Goal: Book appointment/travel/reservation

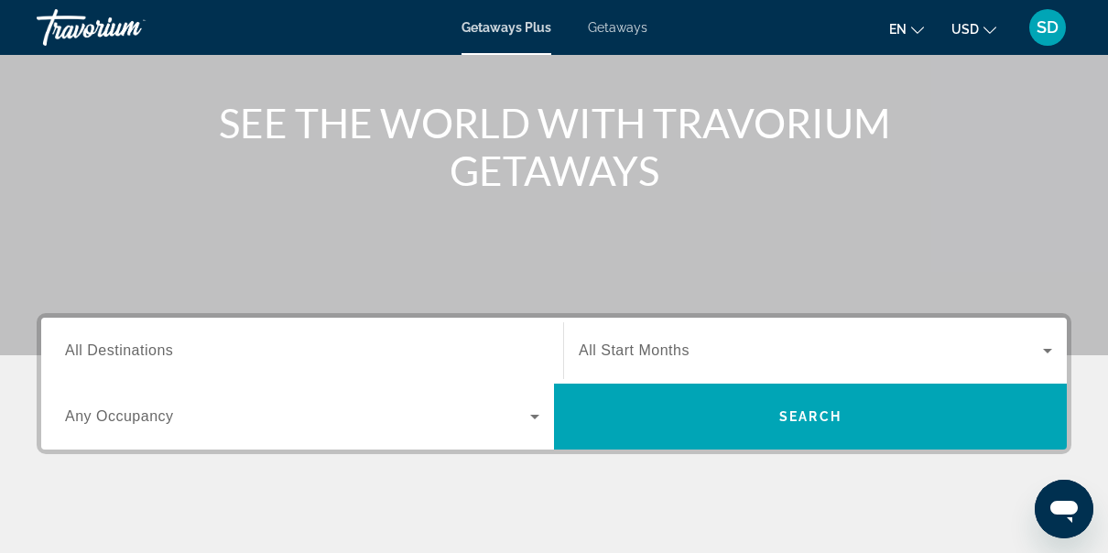
scroll to position [211, 0]
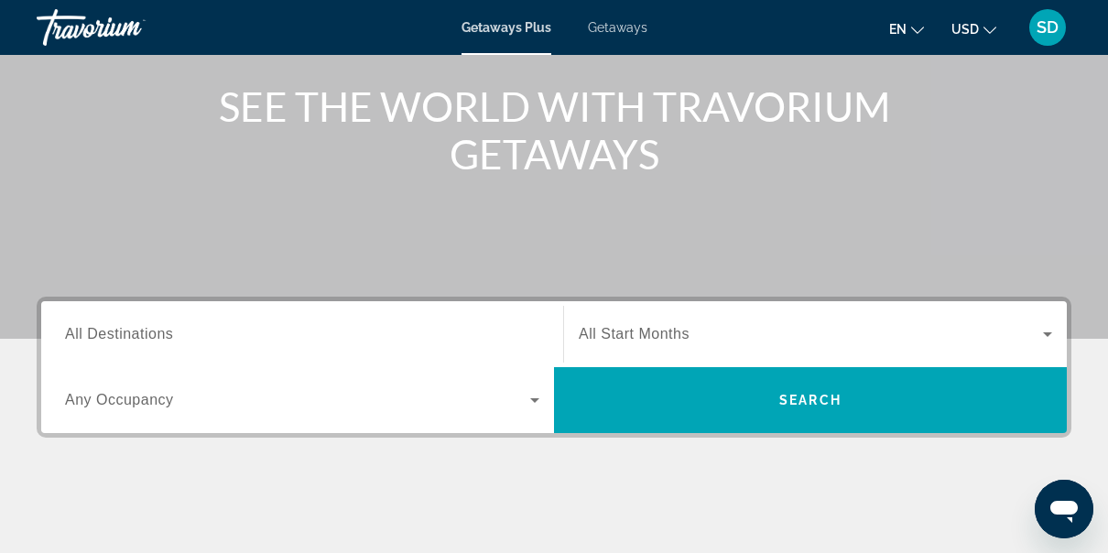
click at [114, 337] on span "All Destinations" at bounding box center [119, 334] width 108 height 16
click at [114, 337] on input "Destination All Destinations" at bounding box center [302, 335] width 474 height 22
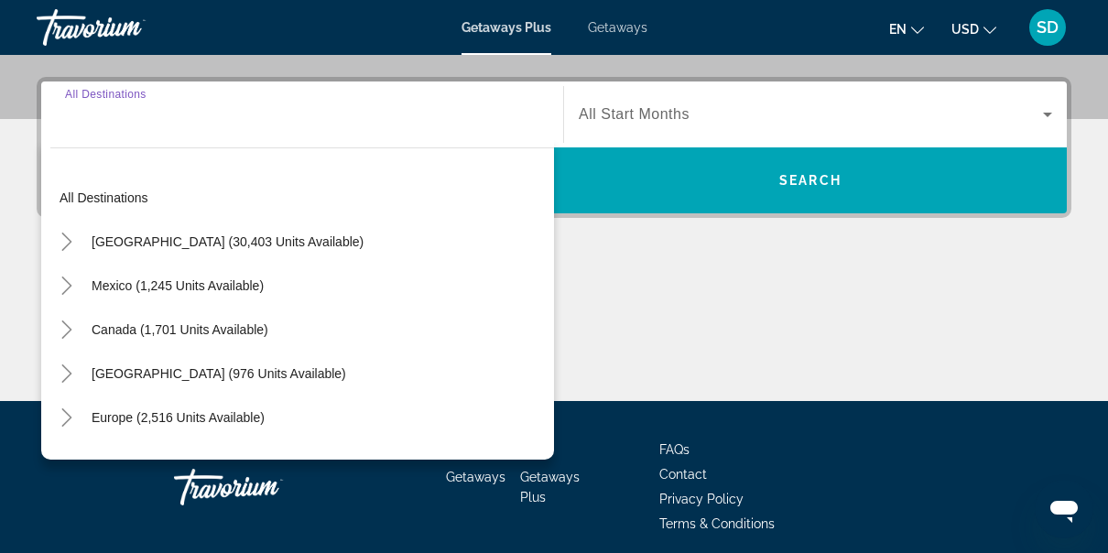
scroll to position [447, 0]
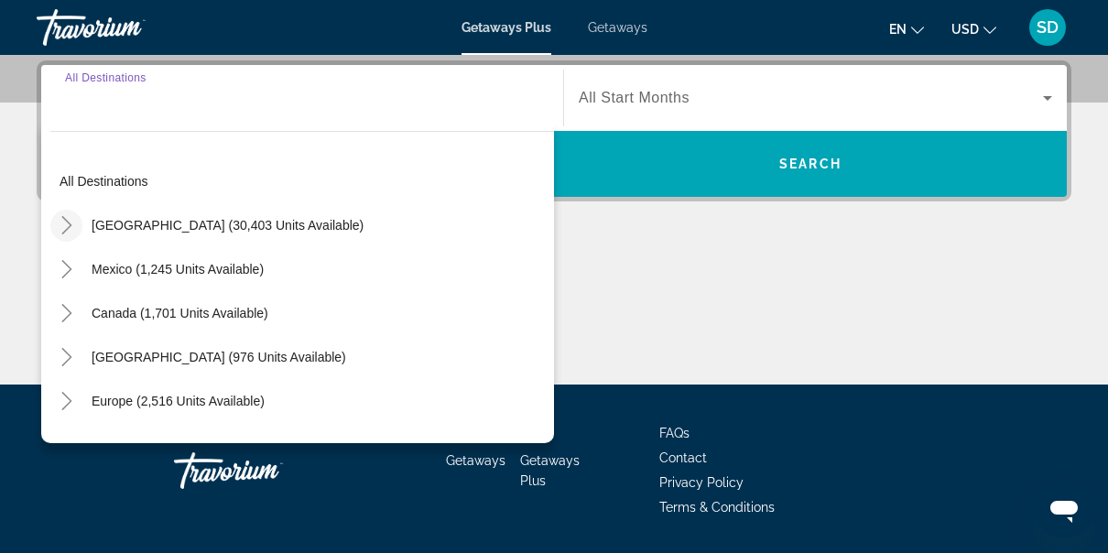
click at [68, 223] on icon "Toggle United States (30,403 units available)" at bounding box center [67, 225] width 18 height 18
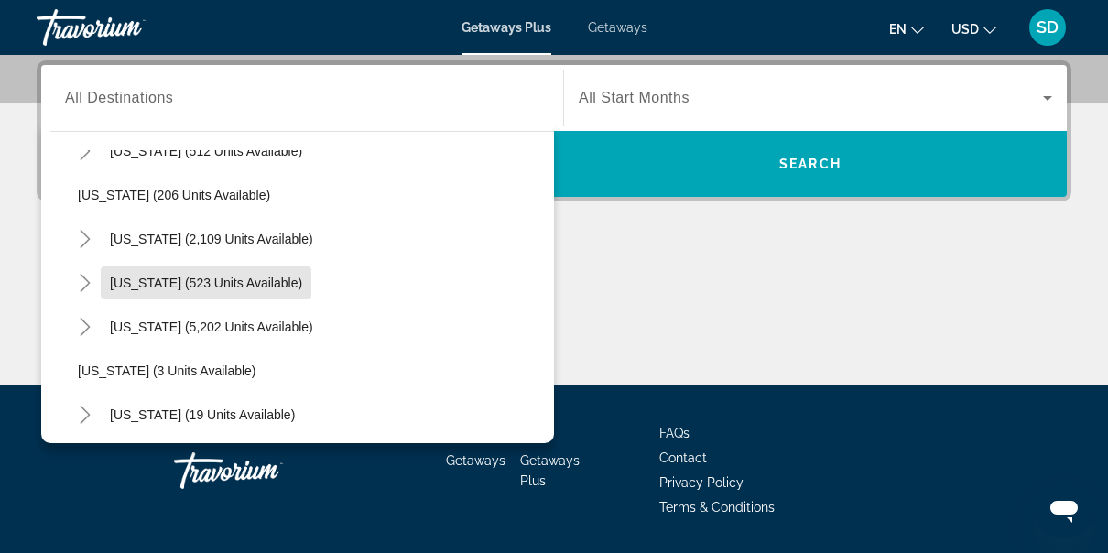
scroll to position [126, 0]
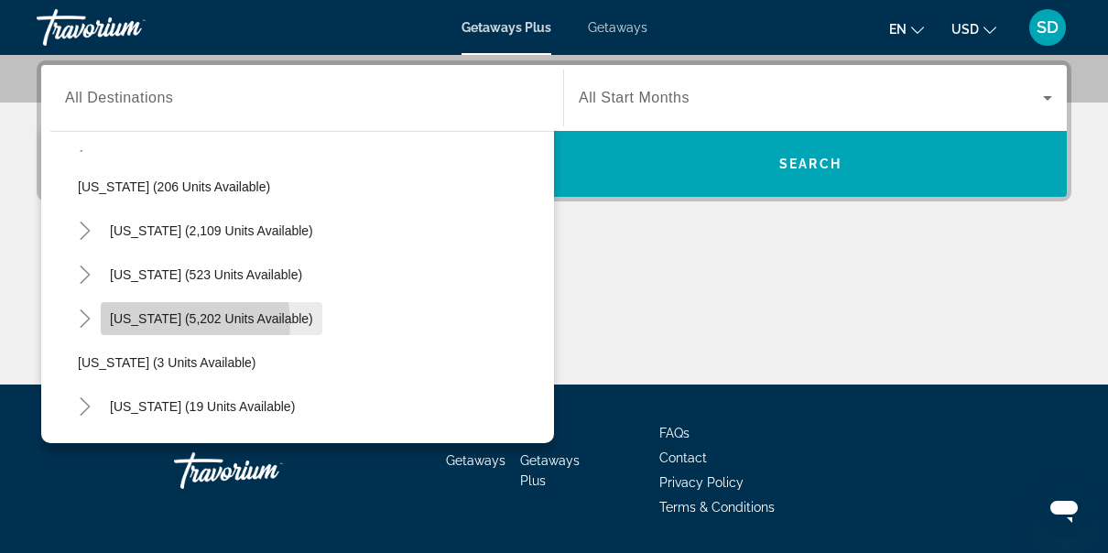
click at [180, 322] on span "[US_STATE] (5,202 units available)" at bounding box center [211, 318] width 203 height 15
type input "**********"
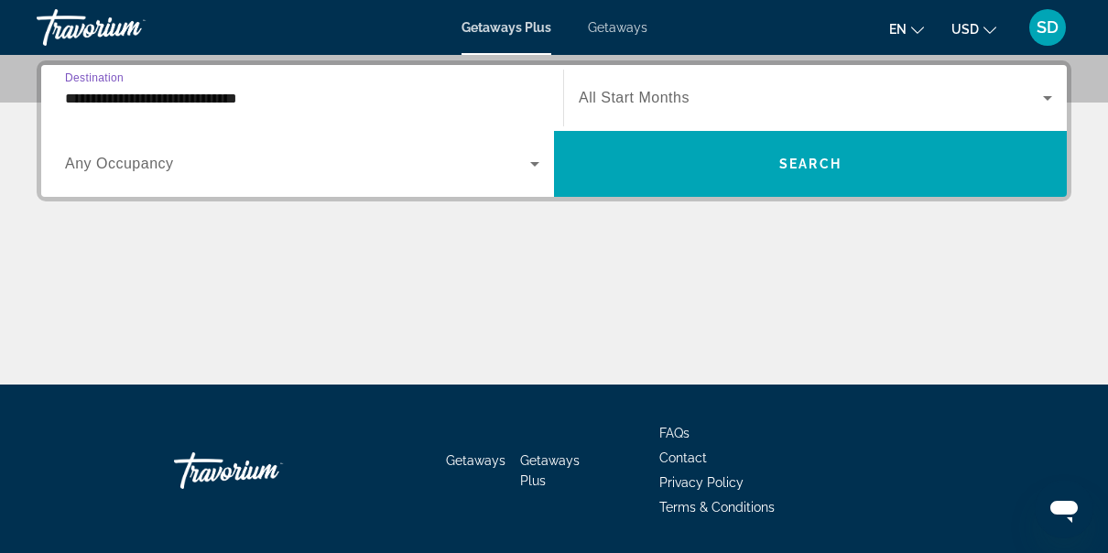
click at [1049, 97] on icon "Search widget" at bounding box center [1047, 98] width 9 height 5
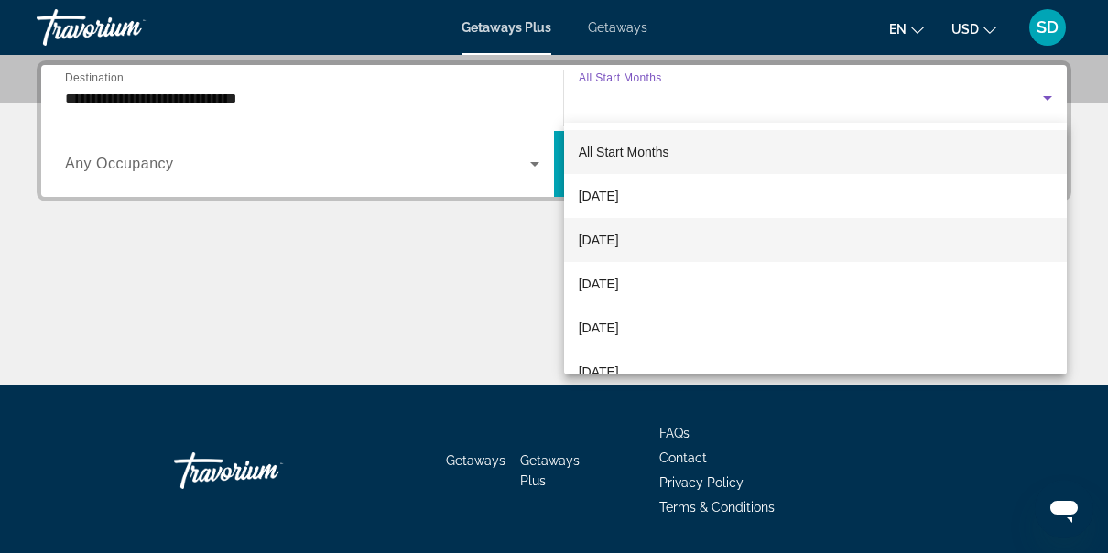
click at [619, 246] on span "[DATE]" at bounding box center [599, 240] width 40 height 22
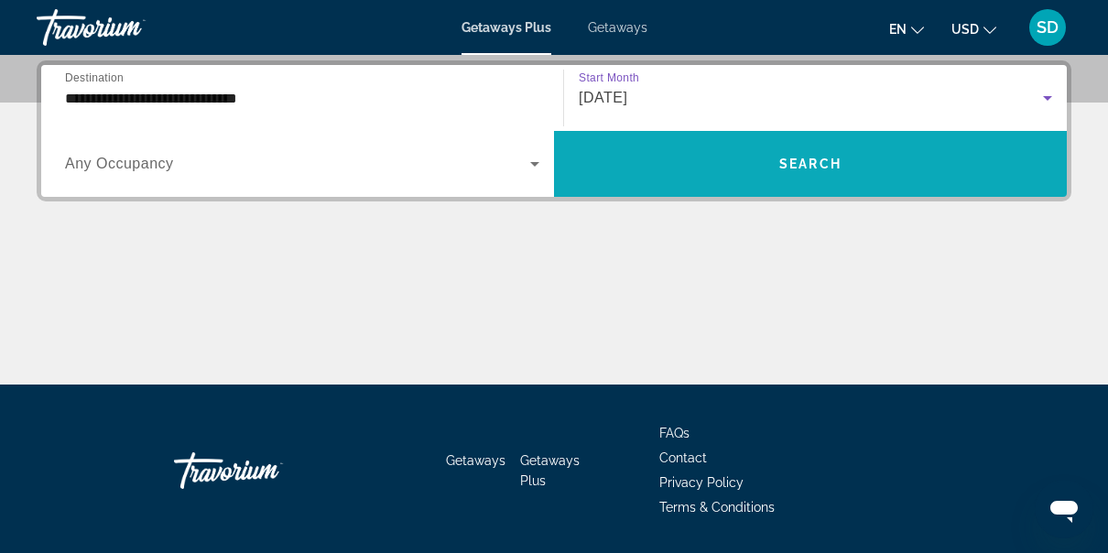
click at [789, 147] on span "Search widget" at bounding box center [810, 164] width 513 height 44
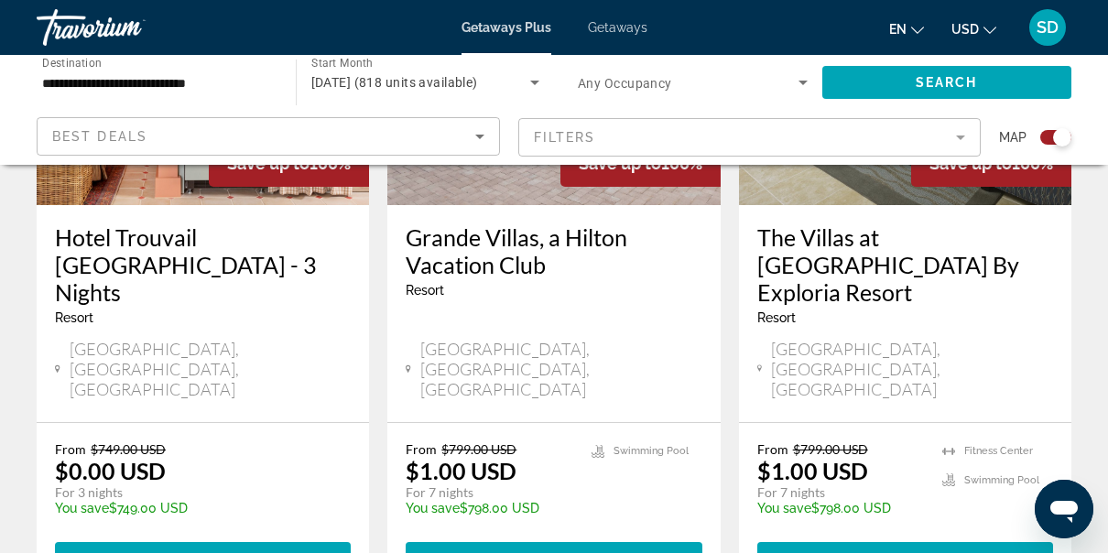
scroll to position [3041, 0]
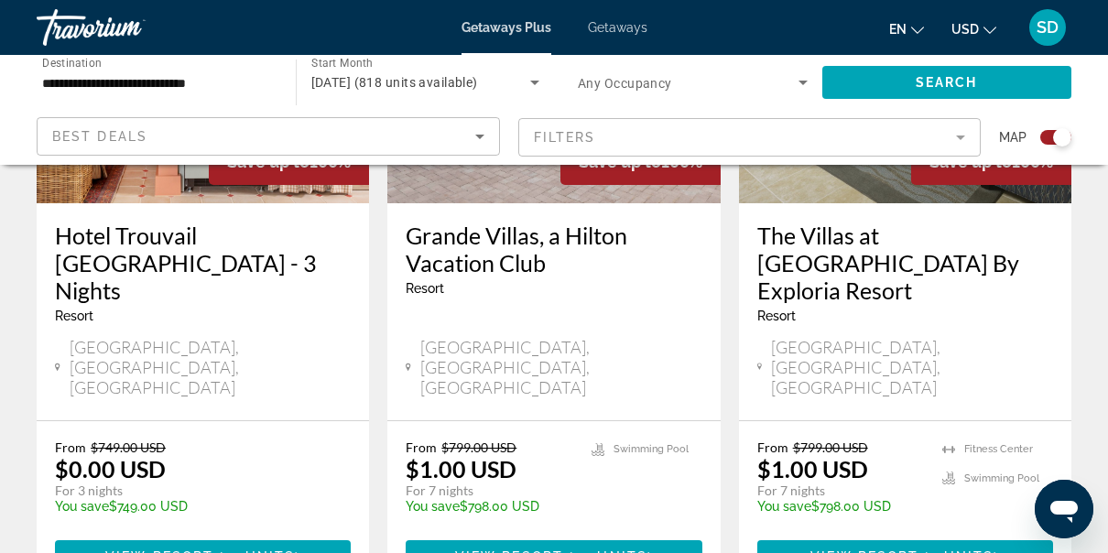
click at [954, 132] on mat-form-field "Filters" at bounding box center [749, 137] width 463 height 38
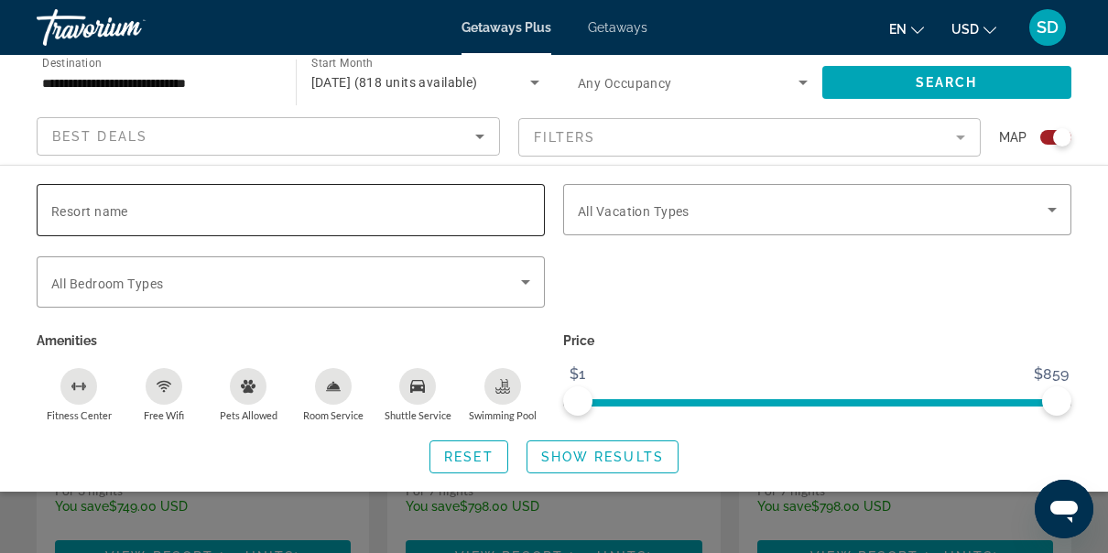
click at [88, 206] on span "Resort name" at bounding box center [89, 211] width 77 height 15
click at [88, 206] on input "Resort name" at bounding box center [290, 211] width 479 height 22
type input "********"
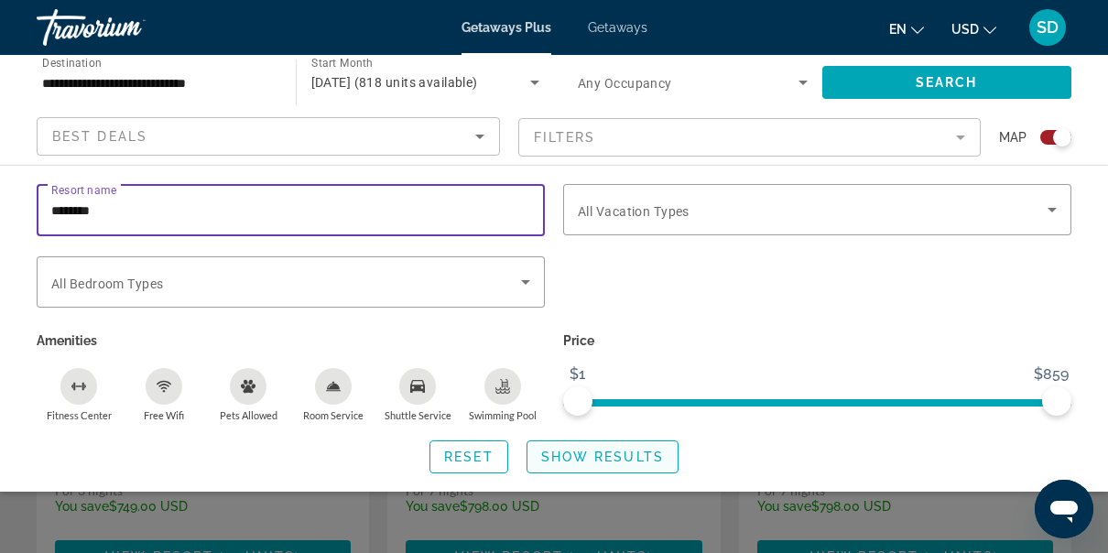
click at [601, 457] on span "Show Results" at bounding box center [602, 457] width 123 height 15
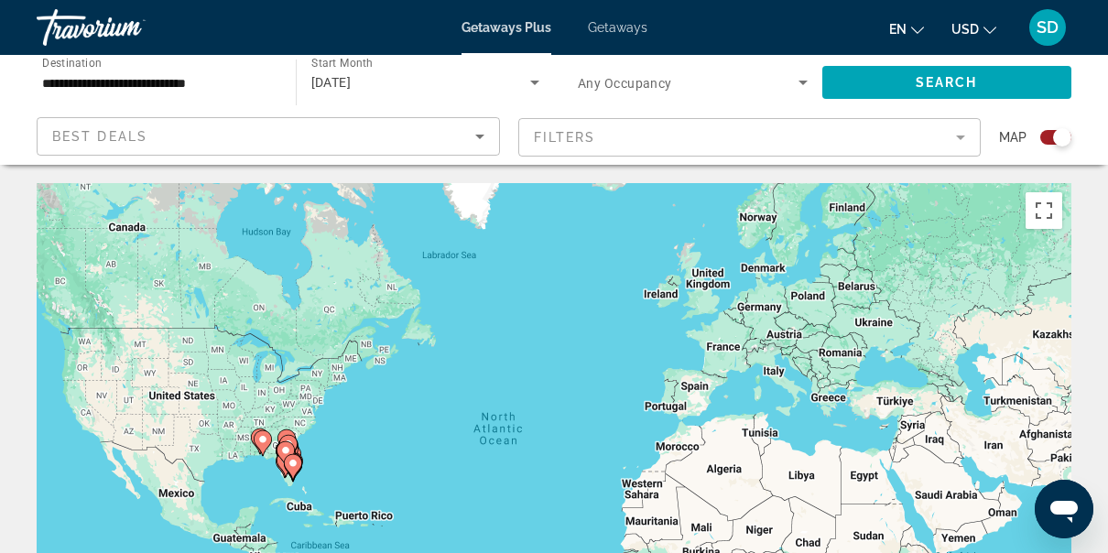
click at [958, 134] on mat-form-field "Filters" at bounding box center [749, 137] width 463 height 38
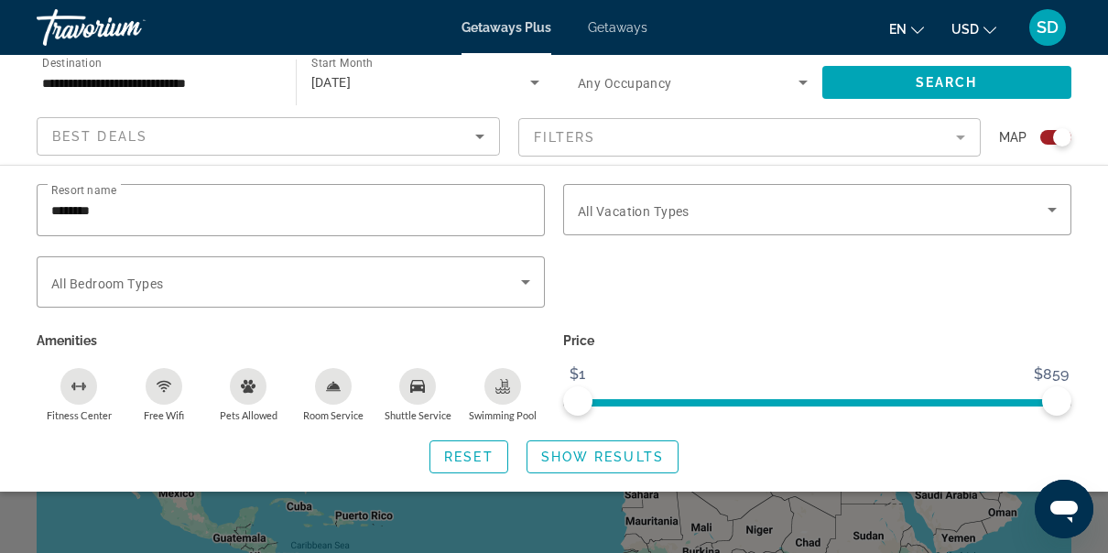
click at [954, 137] on mat-form-field "Filters" at bounding box center [749, 137] width 463 height 38
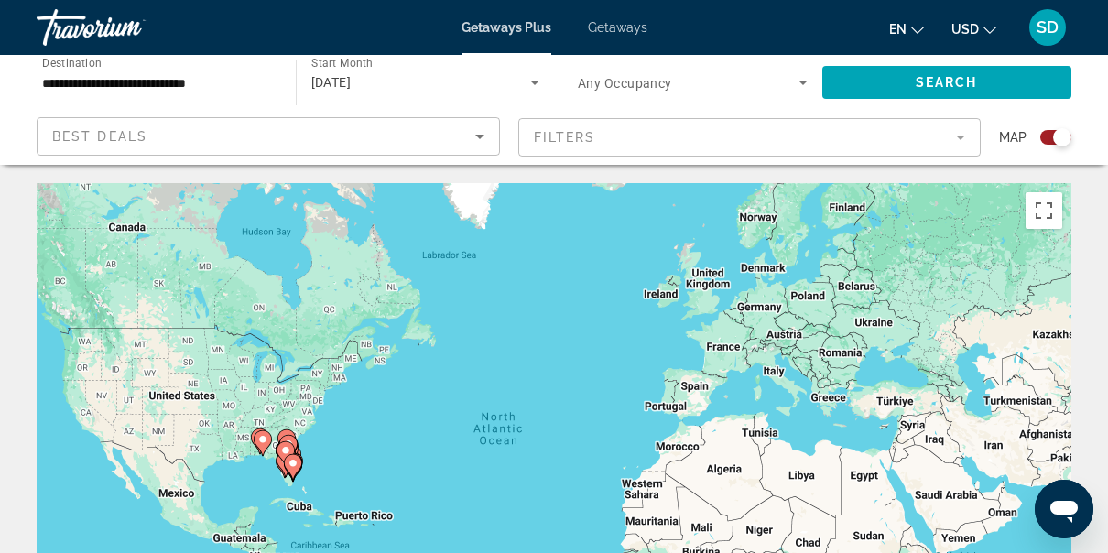
click at [961, 126] on mat-form-field "Filters" at bounding box center [749, 137] width 463 height 38
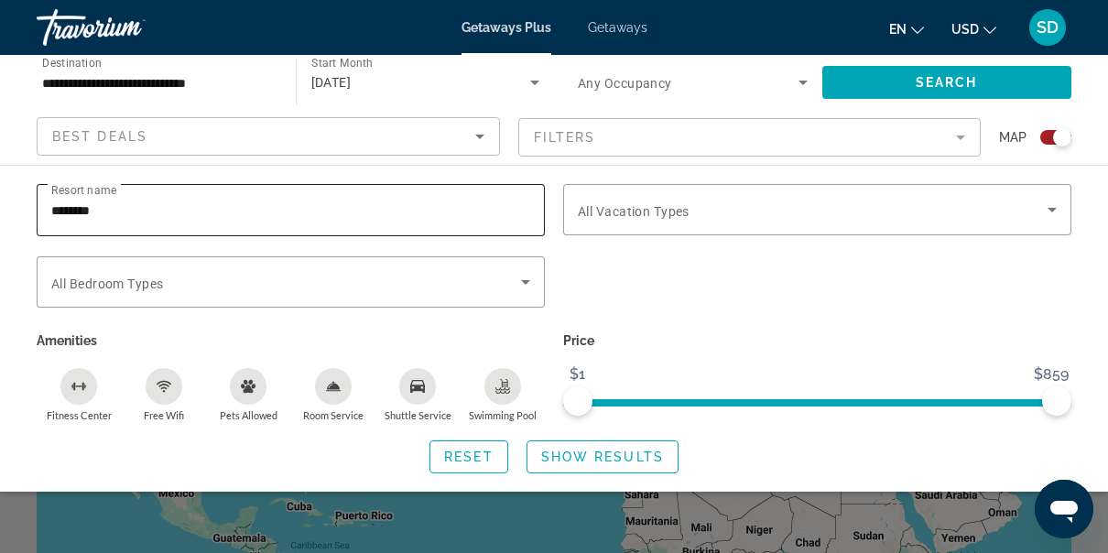
click at [171, 209] on input "********" at bounding box center [290, 211] width 479 height 22
type input "*"
click at [471, 137] on icon "Sort by" at bounding box center [480, 136] width 22 height 22
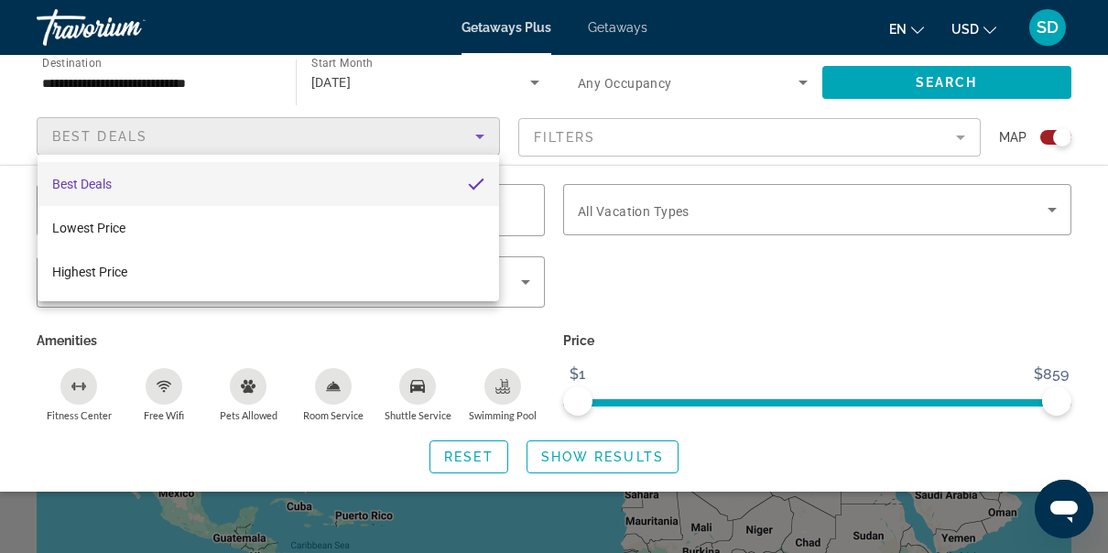
click at [480, 139] on div at bounding box center [554, 276] width 1108 height 553
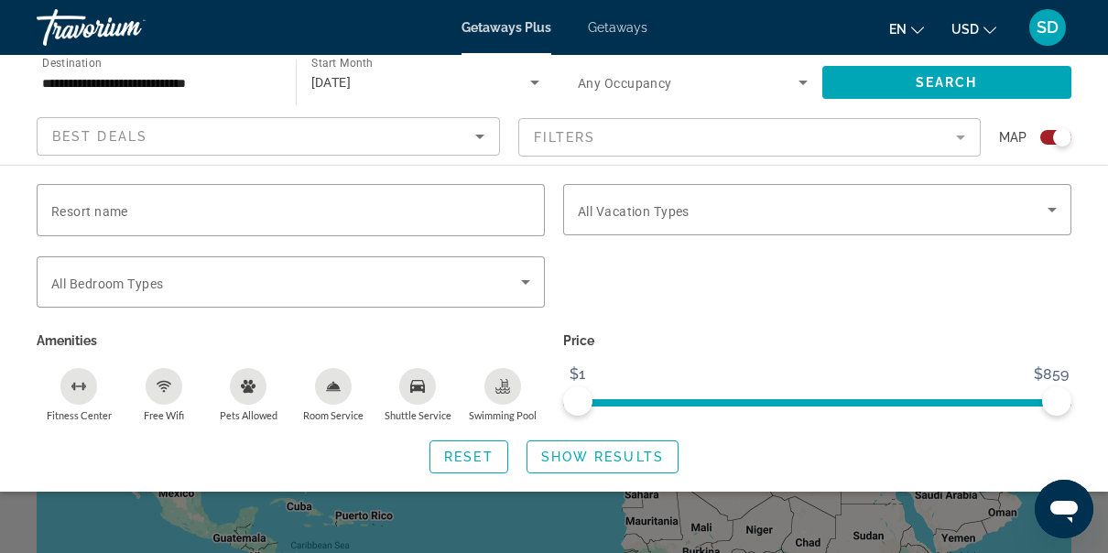
click at [961, 125] on mat-form-field "Filters" at bounding box center [749, 137] width 463 height 38
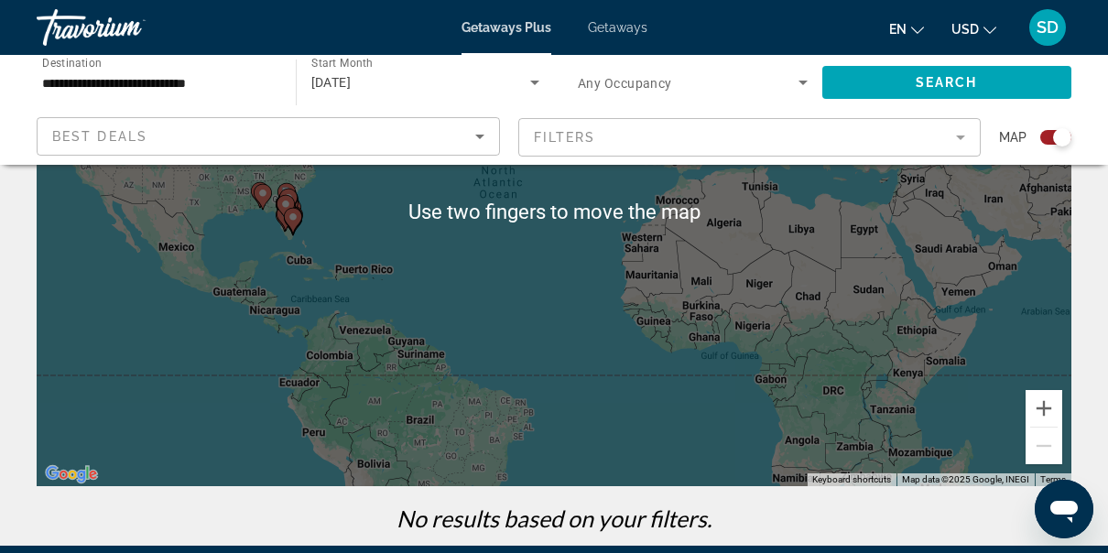
scroll to position [253, 0]
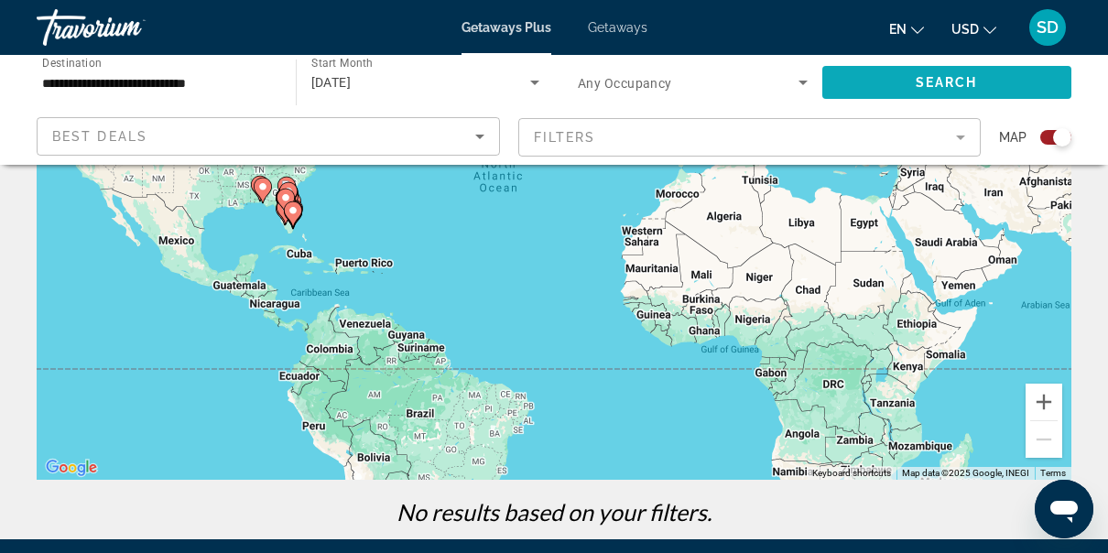
click at [947, 86] on span "Search" at bounding box center [947, 82] width 62 height 15
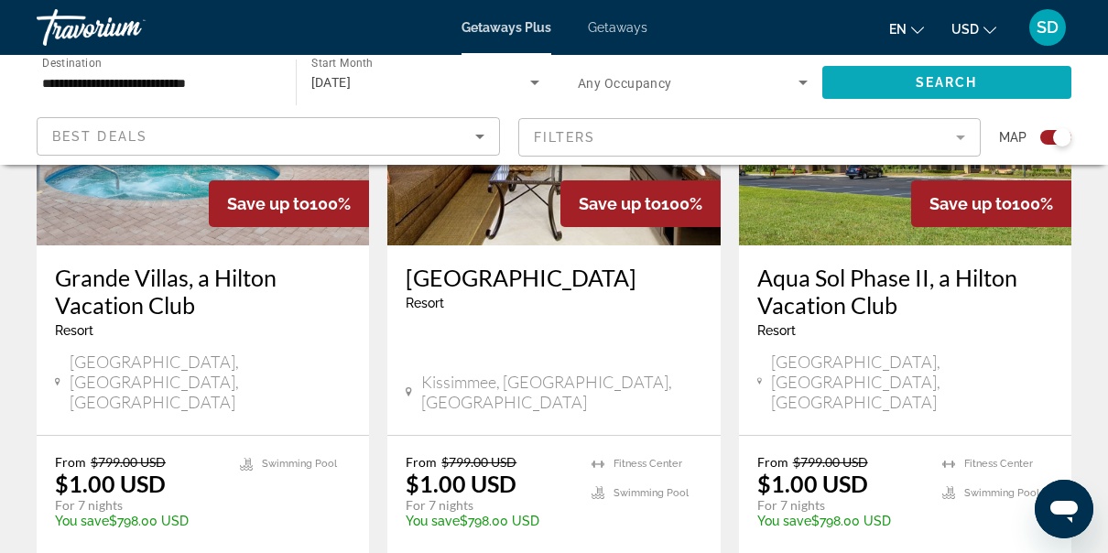
scroll to position [3196, 0]
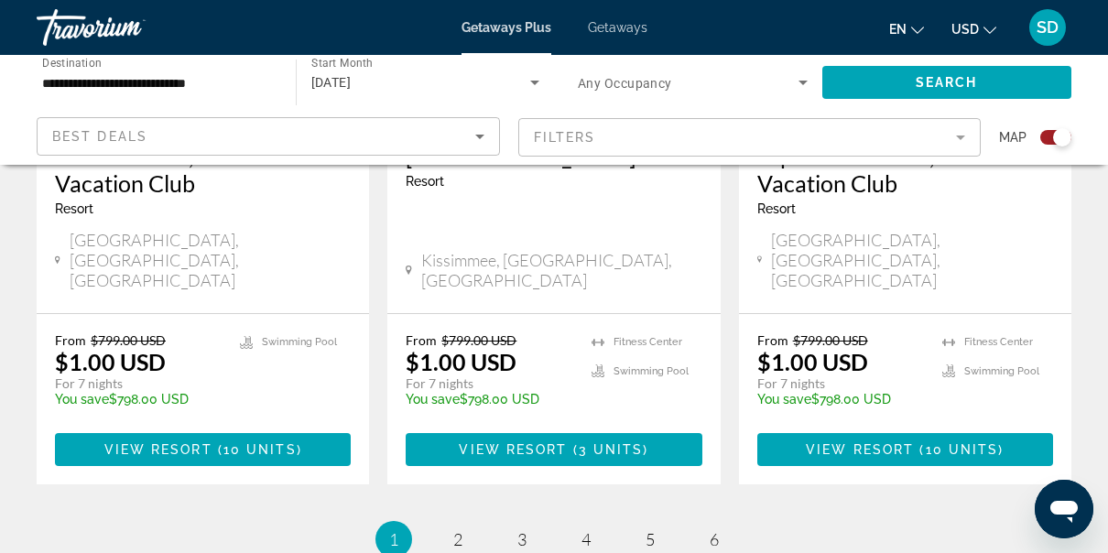
click at [444, 521] on ul "1 / 6 You're on page 1 page 2 page 3 page 4 page 5 page 6" at bounding box center [554, 539] width 1035 height 37
click at [453, 529] on span "2" at bounding box center [457, 539] width 9 height 20
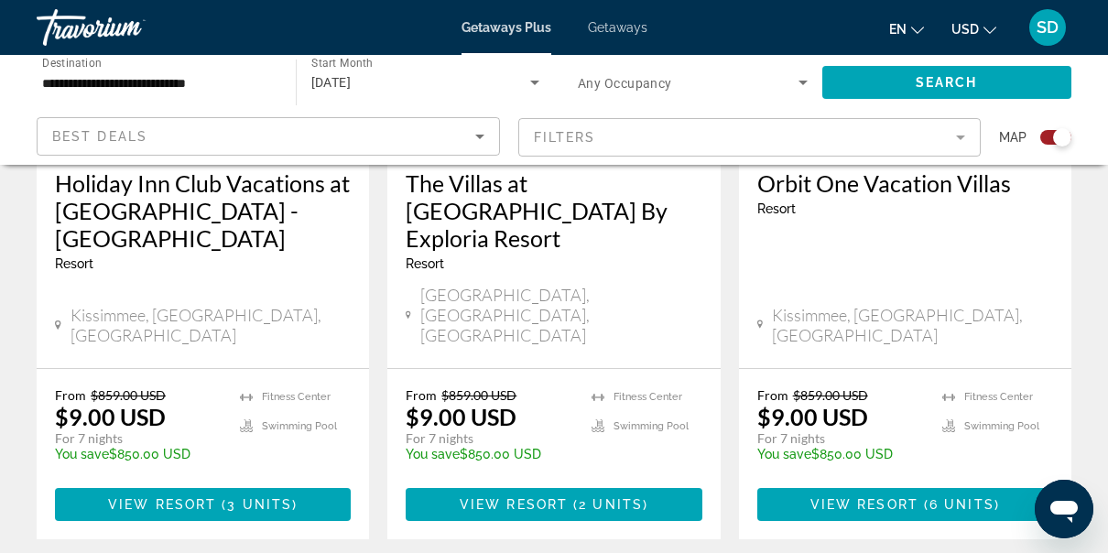
scroll to position [3223, 0]
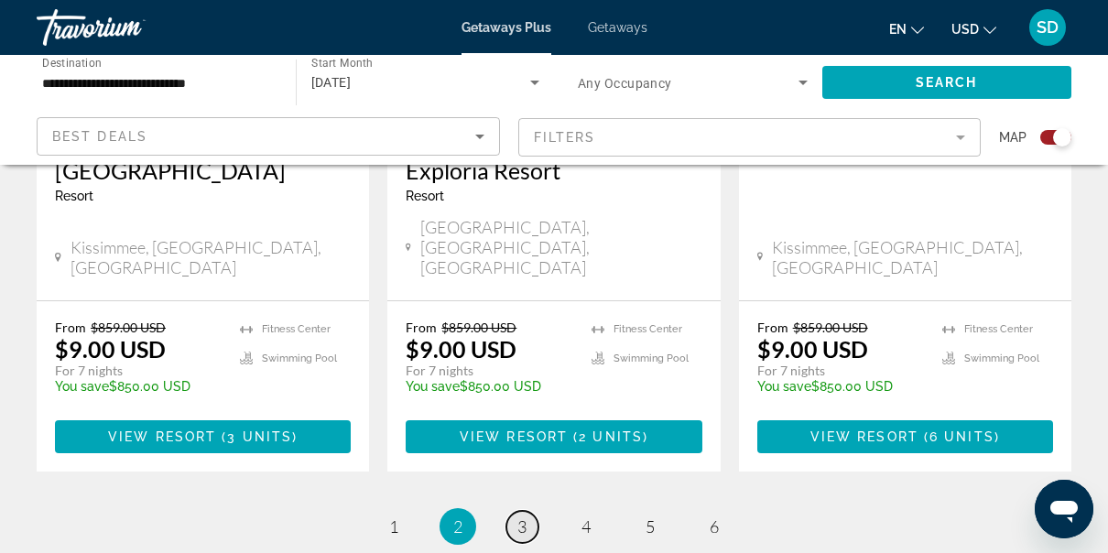
click at [520, 511] on link "page 3" at bounding box center [523, 527] width 32 height 32
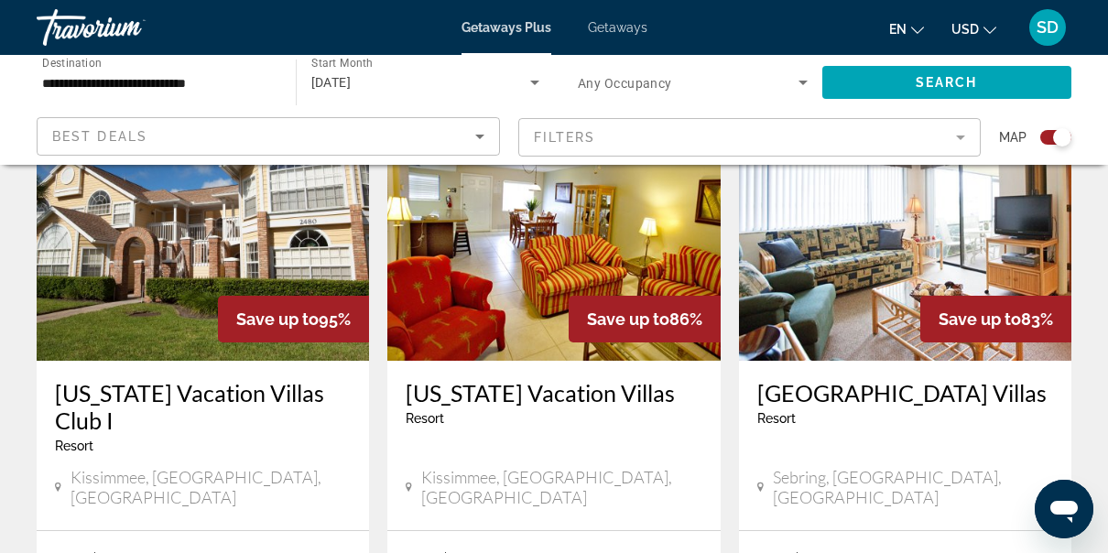
scroll to position [2968, 0]
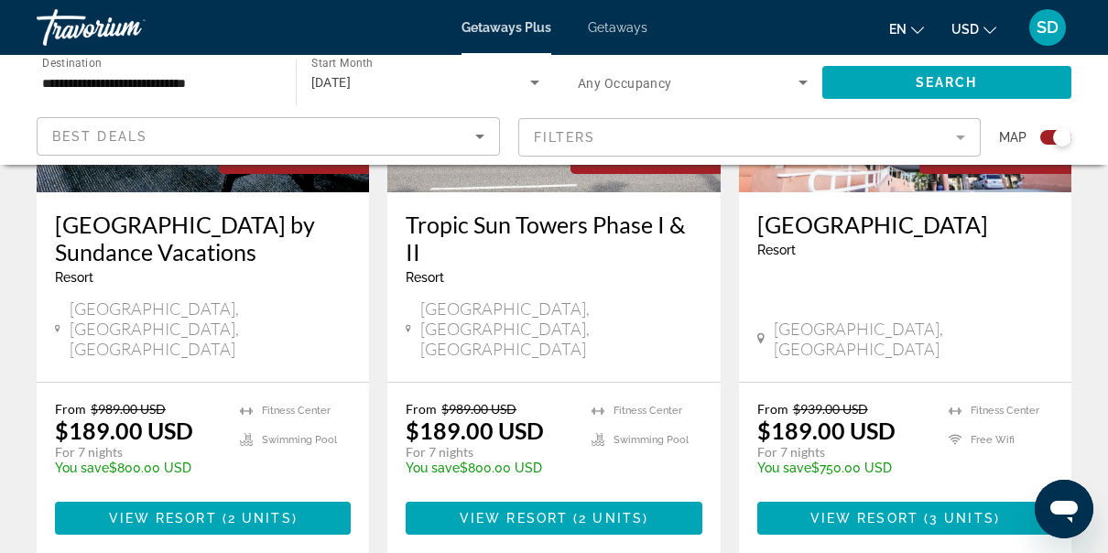
scroll to position [2968, 0]
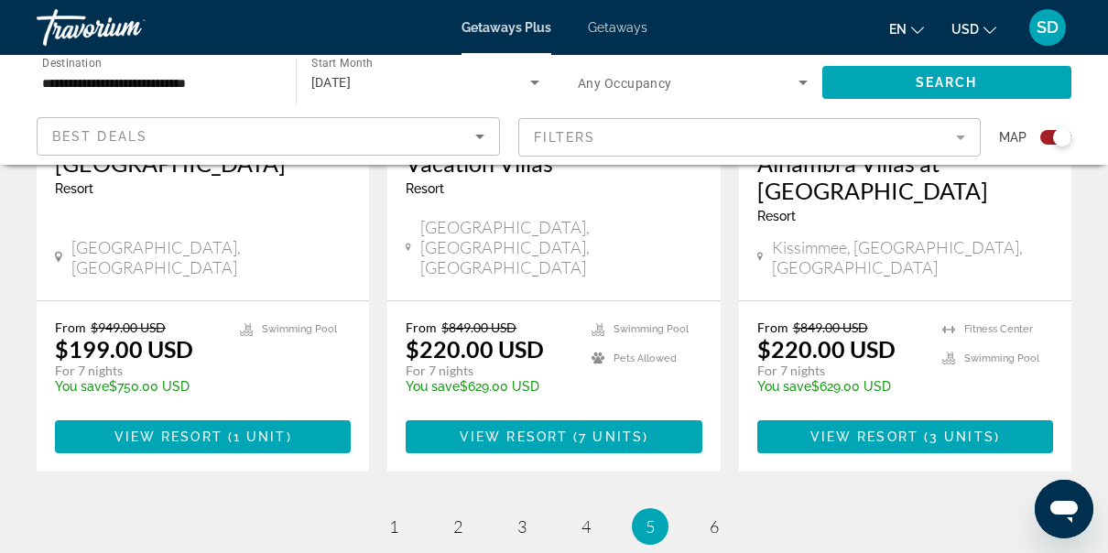
scroll to position [2968, 0]
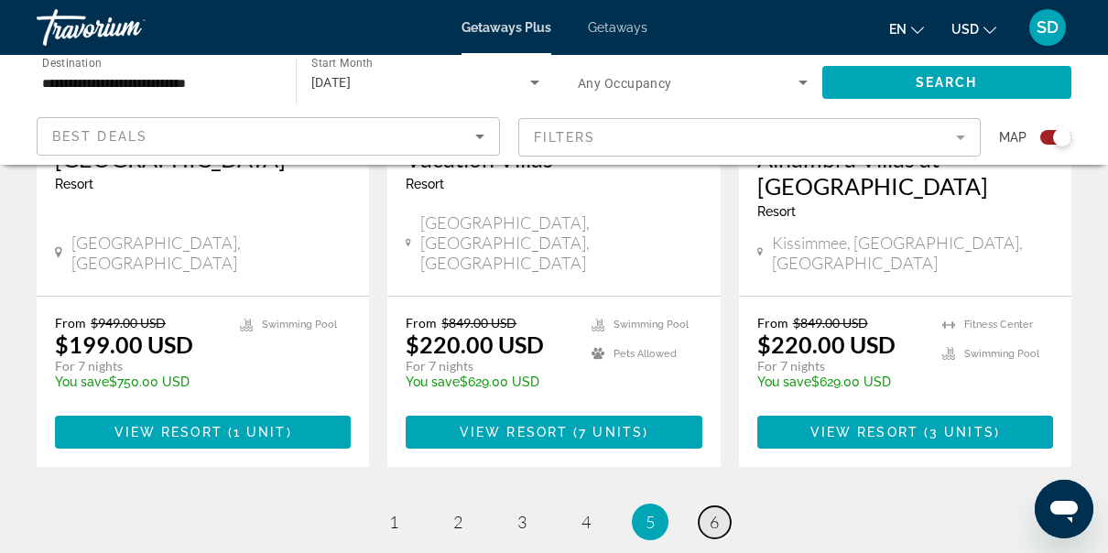
click at [713, 507] on link "page 6" at bounding box center [715, 523] width 32 height 32
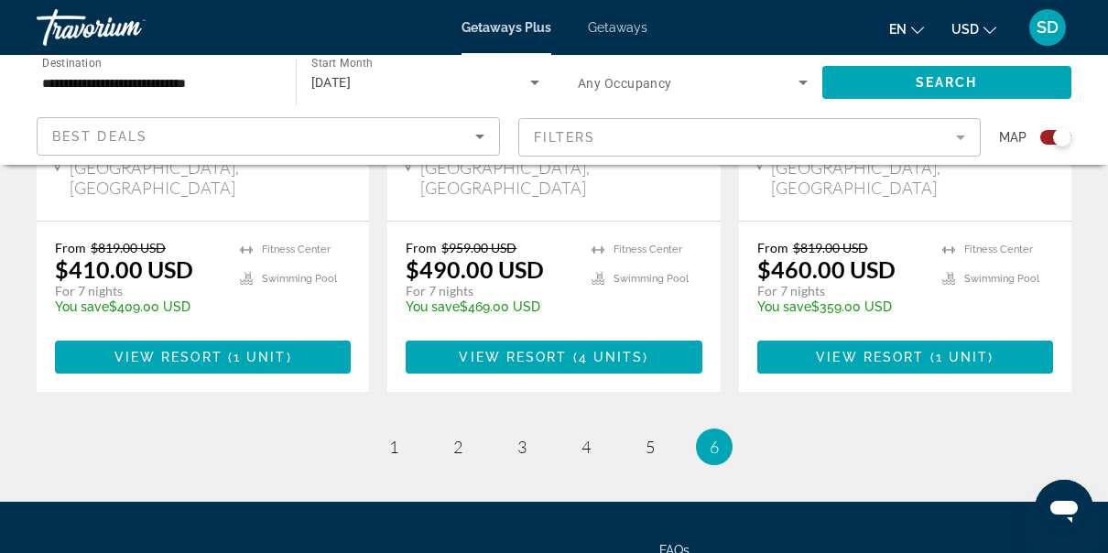
scroll to position [1063, 0]
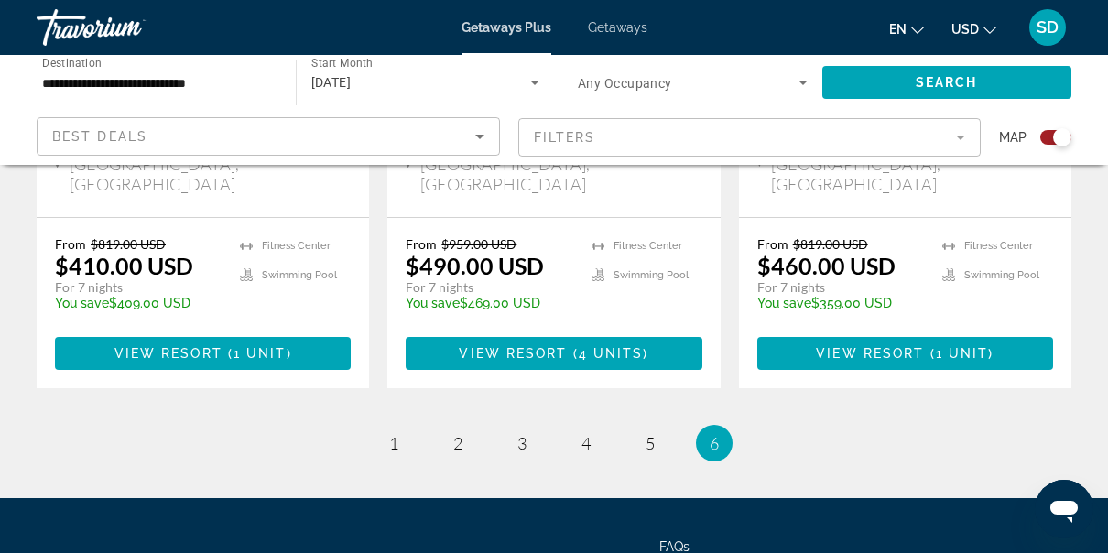
click at [718, 433] on span "6" at bounding box center [714, 443] width 9 height 20
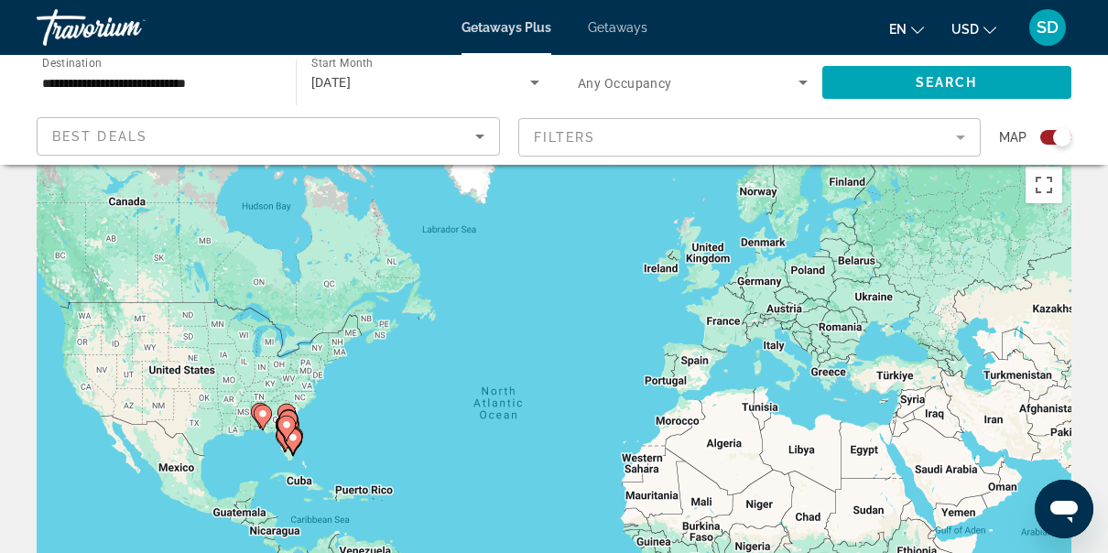
scroll to position [0, 0]
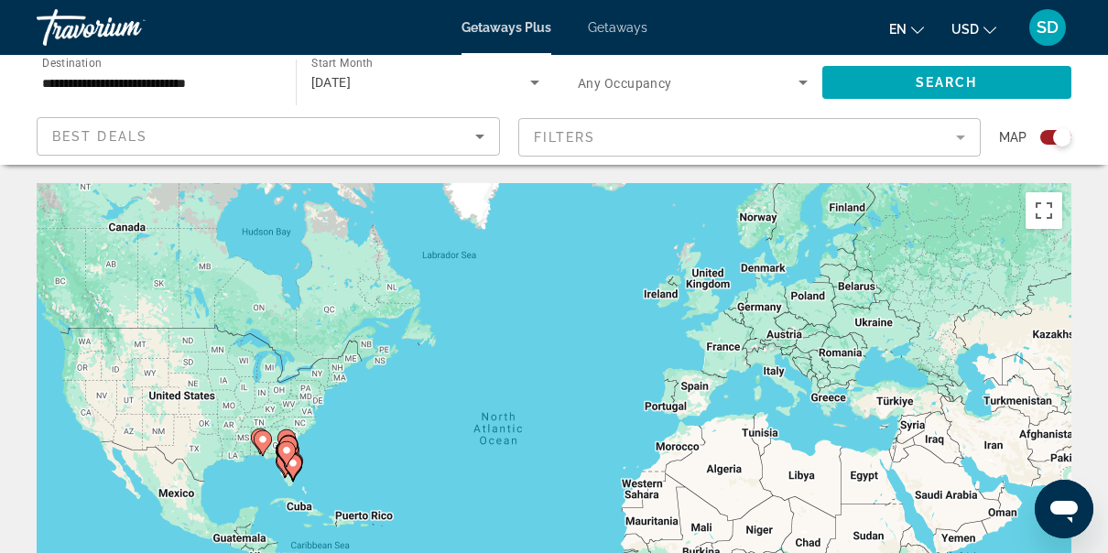
click at [607, 32] on span "Getaways" at bounding box center [618, 27] width 60 height 15
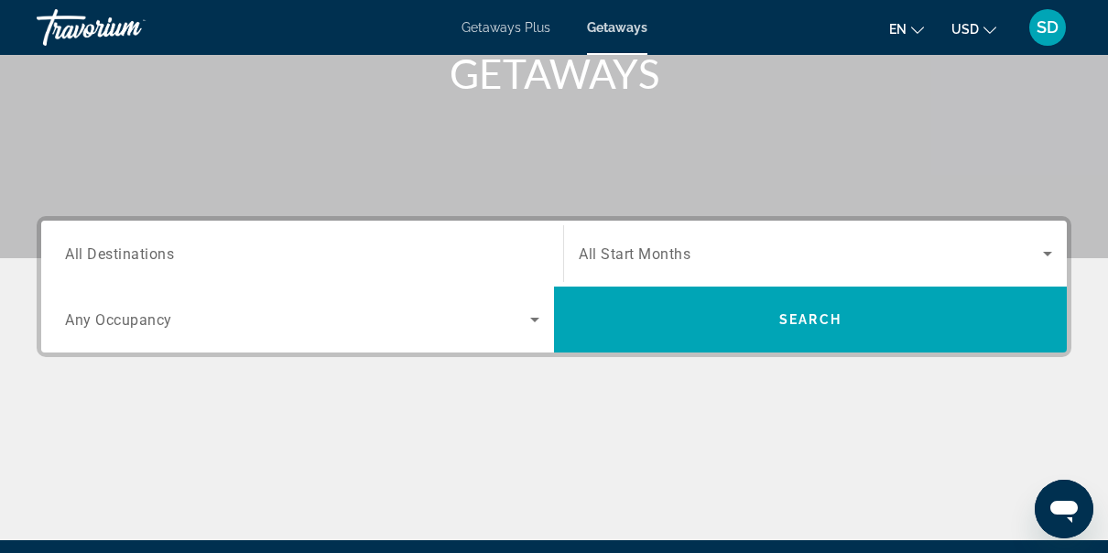
scroll to position [293, 0]
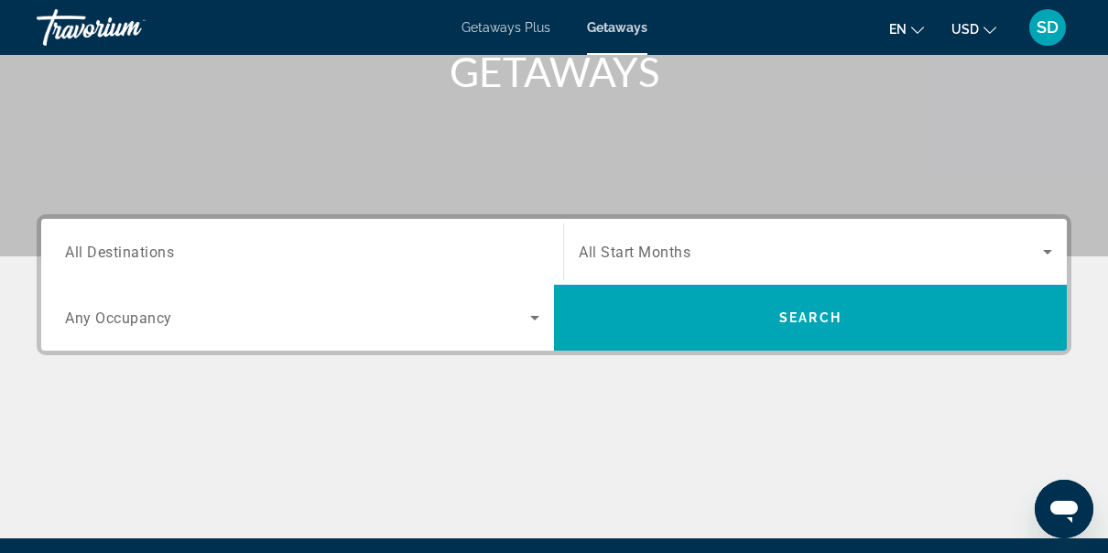
click at [104, 253] on span "All Destinations" at bounding box center [119, 251] width 109 height 17
click at [104, 253] on input "Destination All Destinations" at bounding box center [302, 253] width 474 height 22
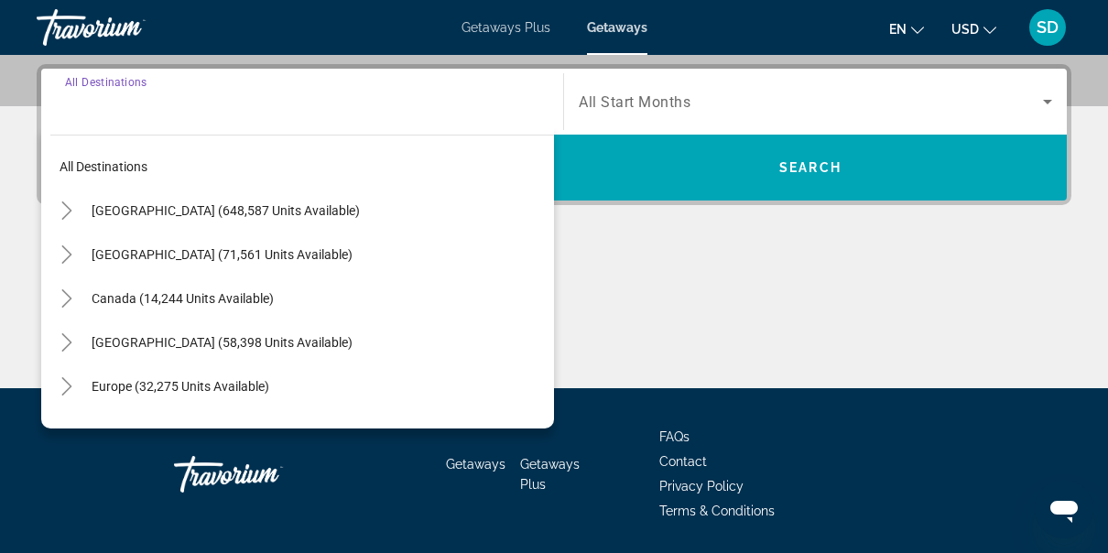
scroll to position [447, 0]
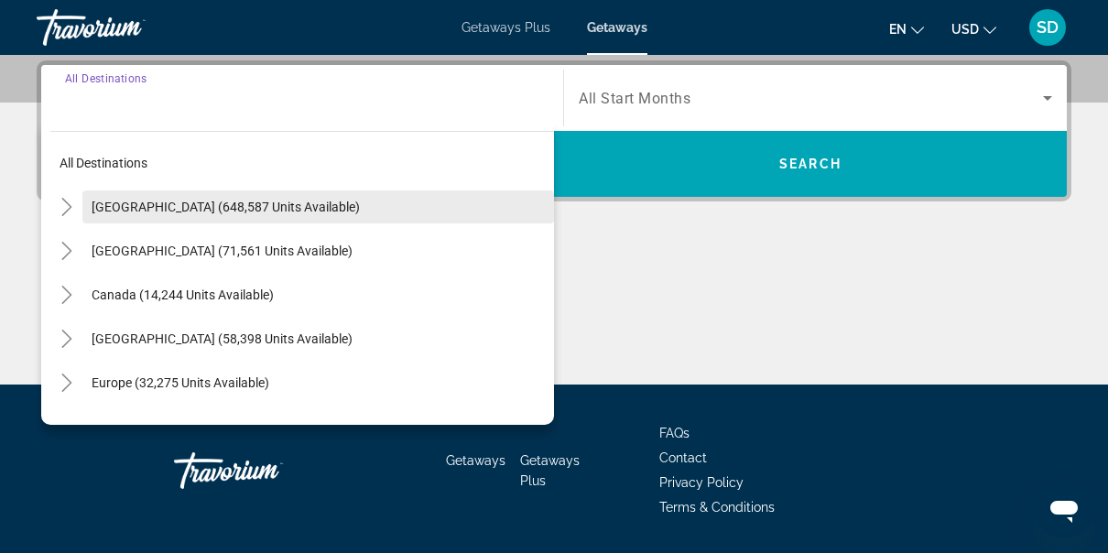
click at [163, 211] on span "[GEOGRAPHIC_DATA] (648,587 units available)" at bounding box center [226, 207] width 268 height 15
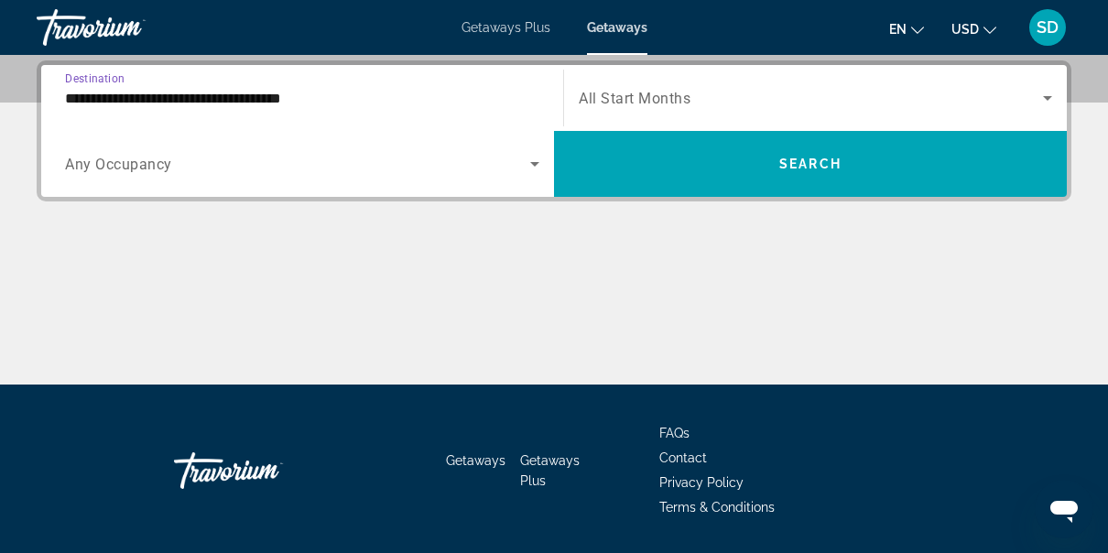
click at [176, 103] on input "**********" at bounding box center [302, 99] width 474 height 22
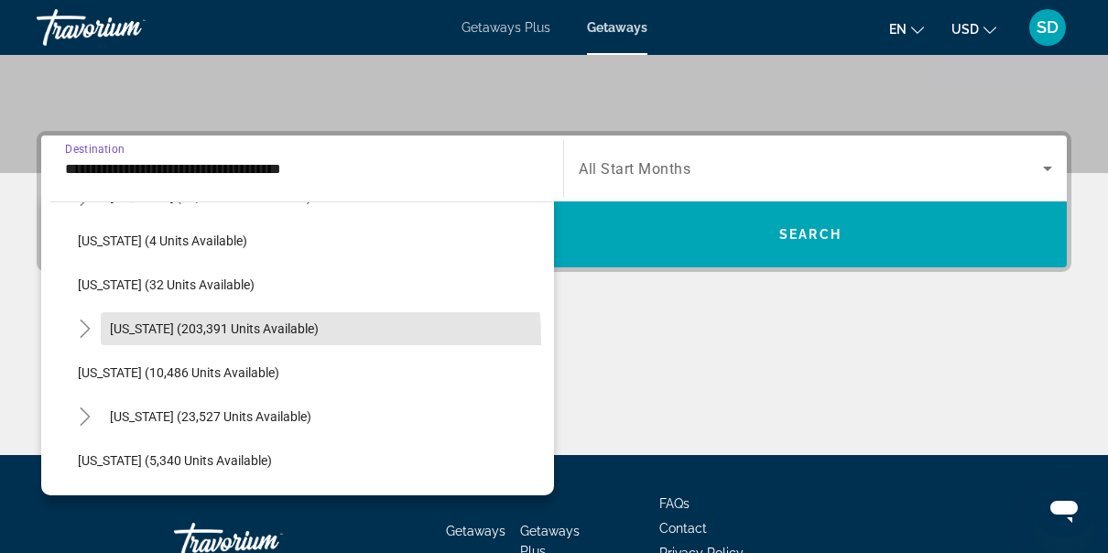
scroll to position [260, 0]
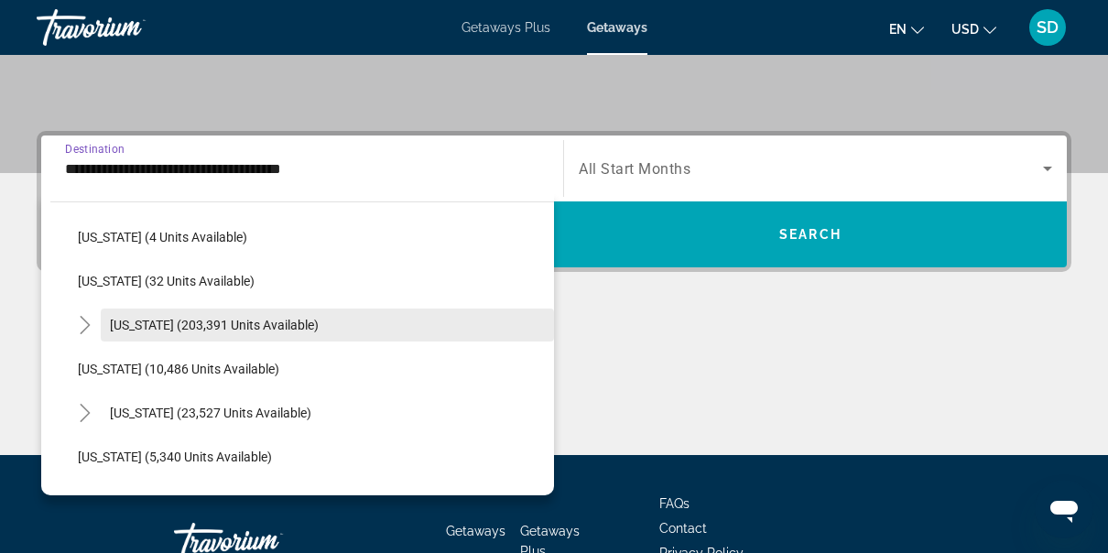
click at [181, 326] on span "[US_STATE] (203,391 units available)" at bounding box center [214, 325] width 209 height 15
type input "**********"
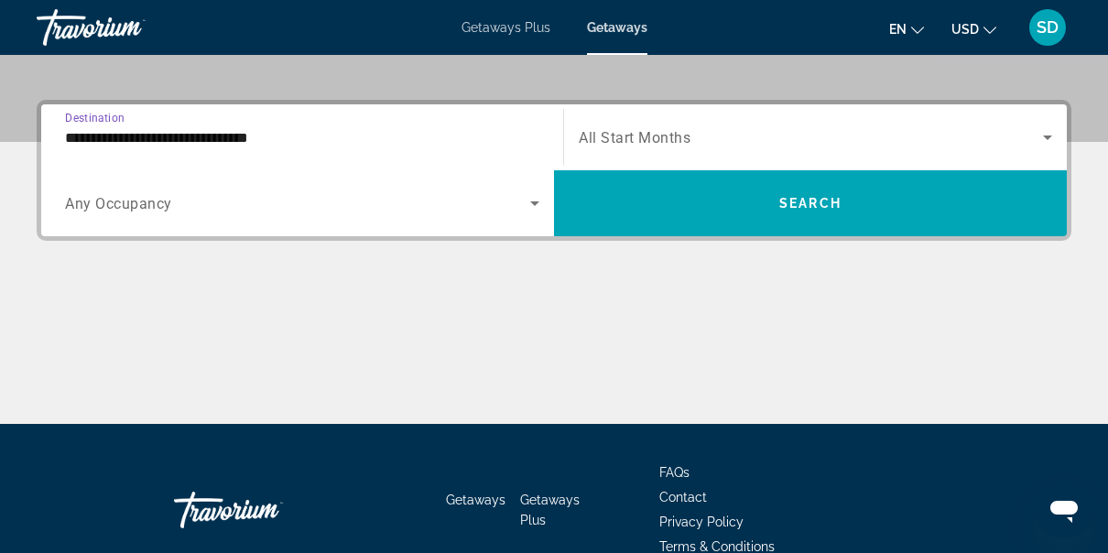
scroll to position [447, 0]
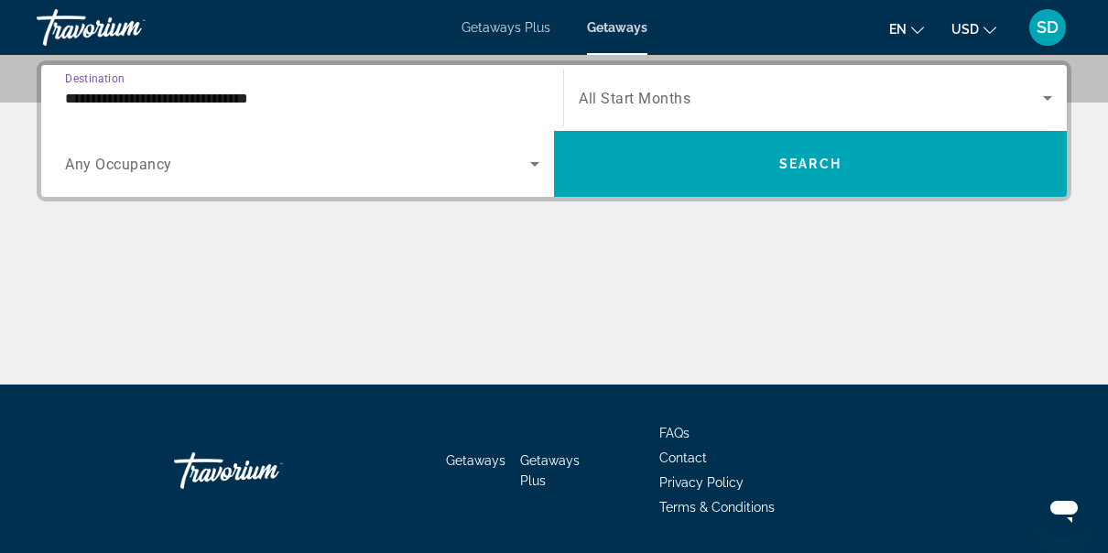
click at [1050, 97] on icon "Search widget" at bounding box center [1047, 98] width 9 height 5
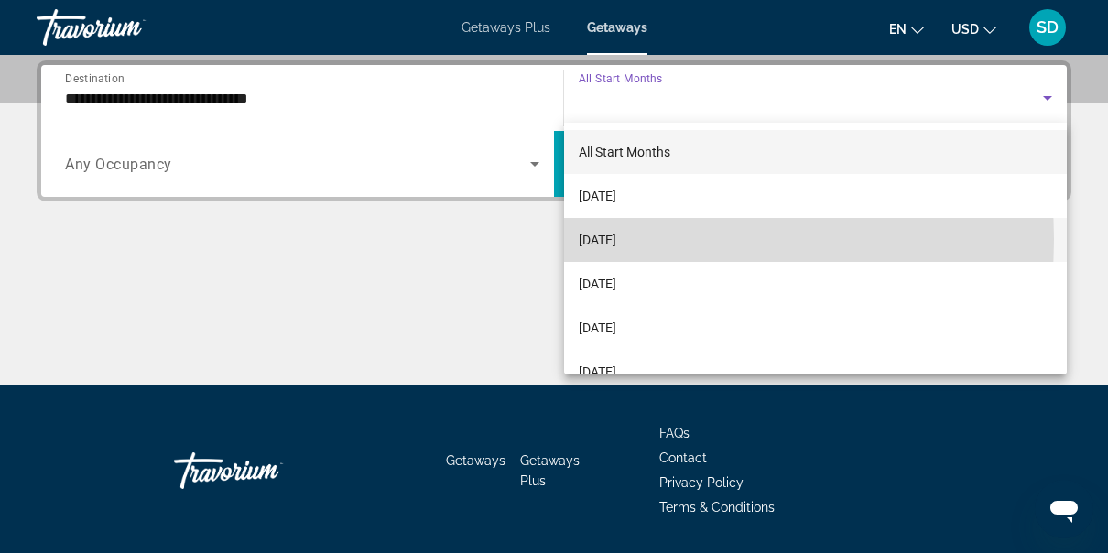
click at [616, 239] on span "[DATE]" at bounding box center [598, 240] width 38 height 22
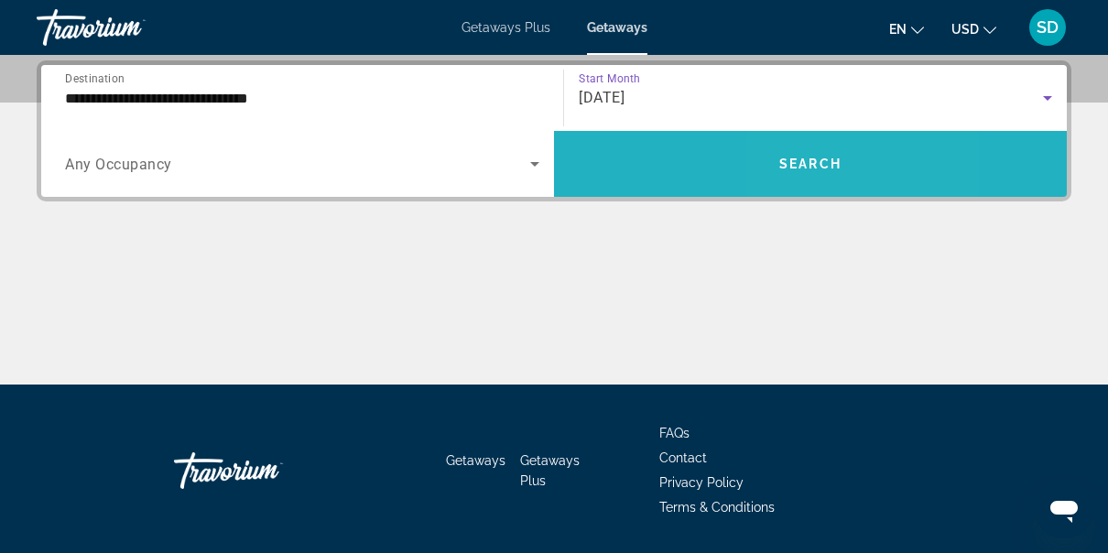
click at [791, 171] on span "Search widget" at bounding box center [810, 164] width 513 height 44
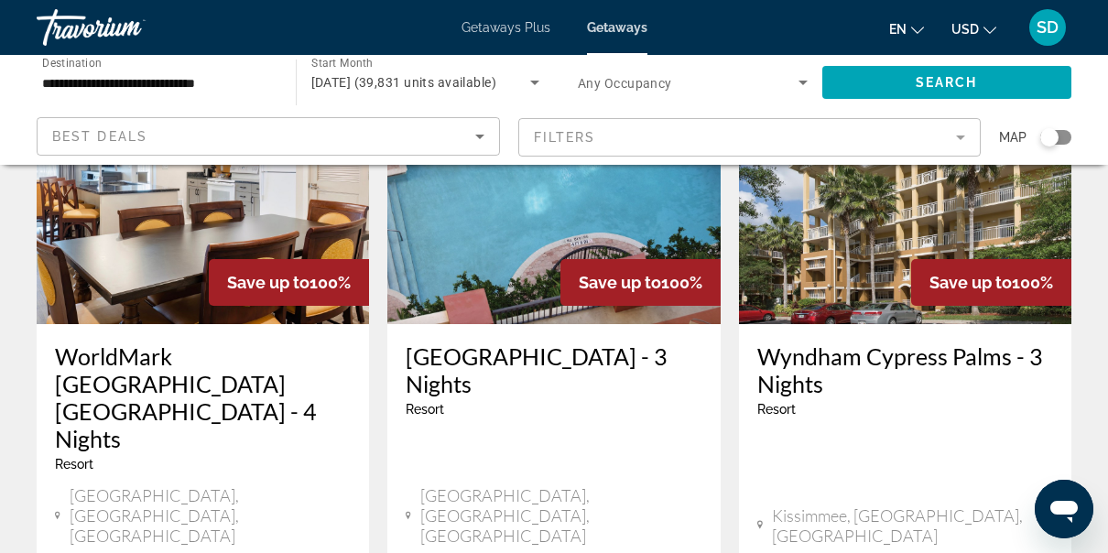
scroll to position [2382, 0]
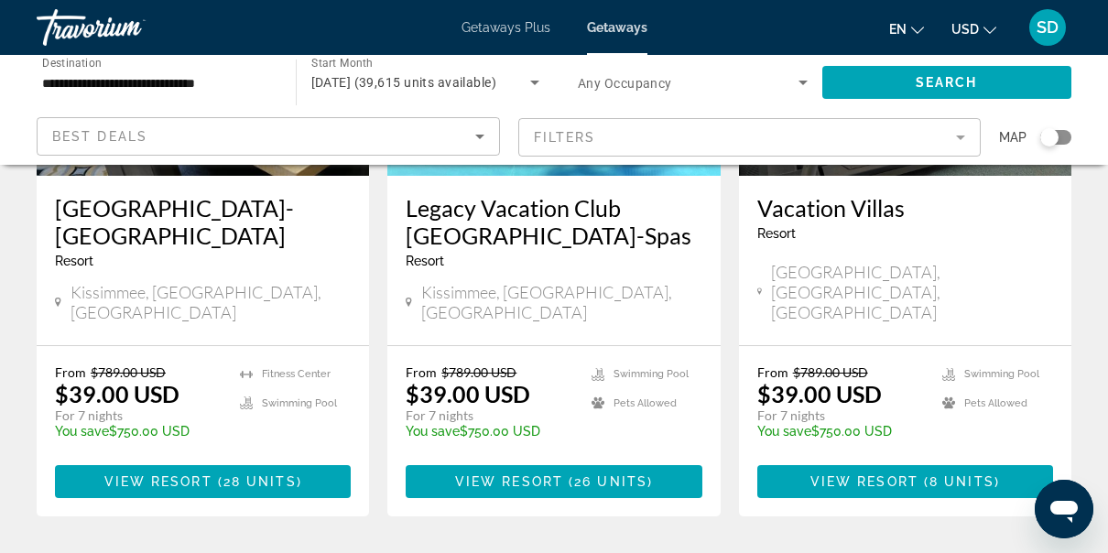
scroll to position [2573, 0]
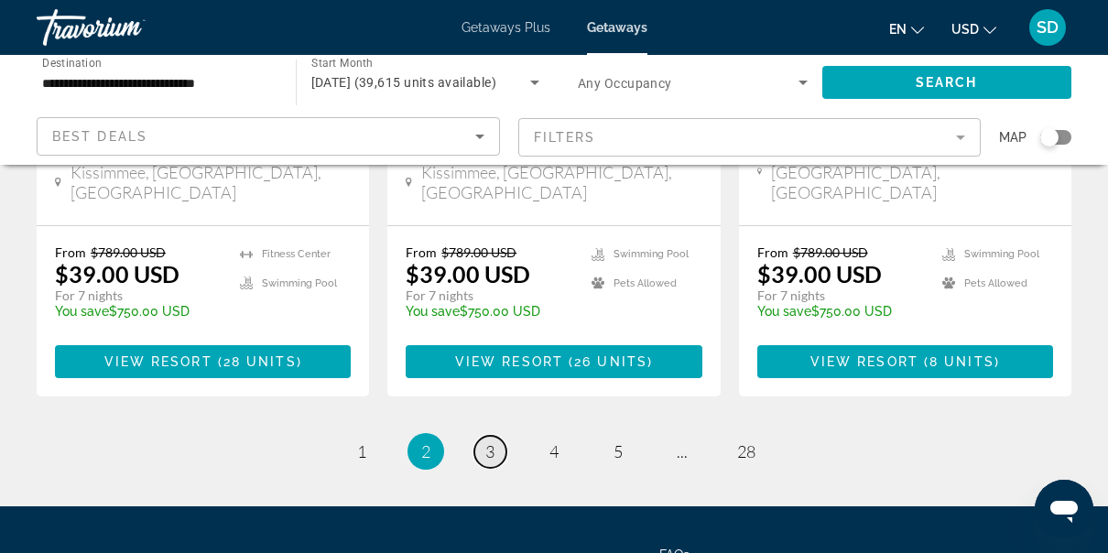
click at [476, 436] on link "page 3" at bounding box center [490, 452] width 32 height 32
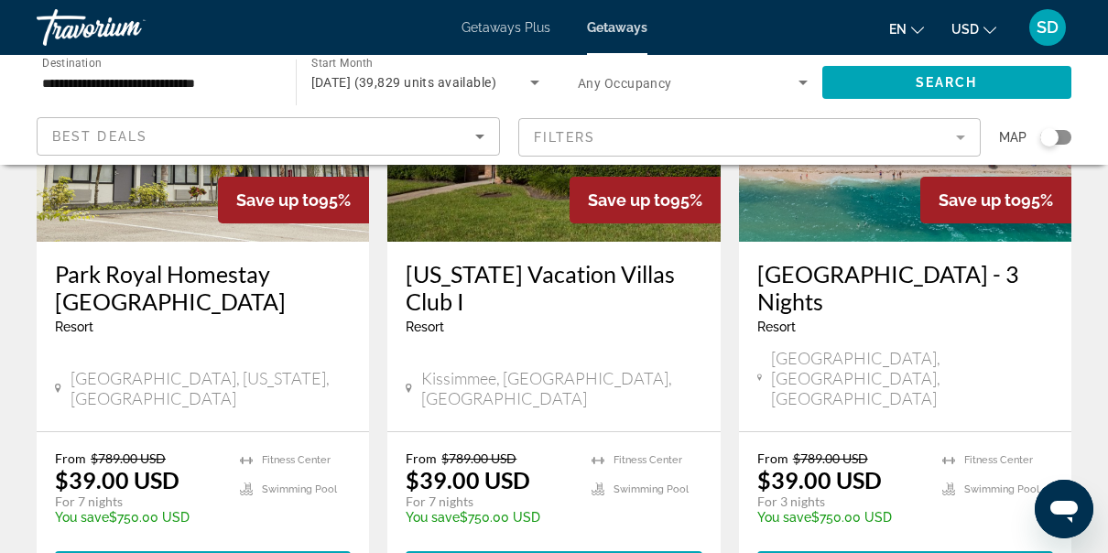
scroll to position [2382, 0]
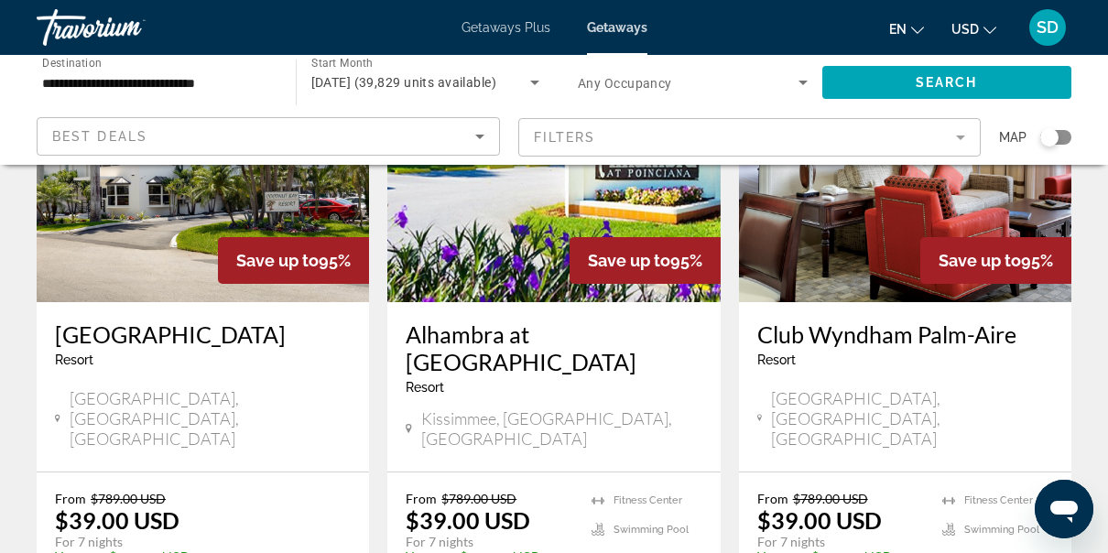
scroll to position [2418, 0]
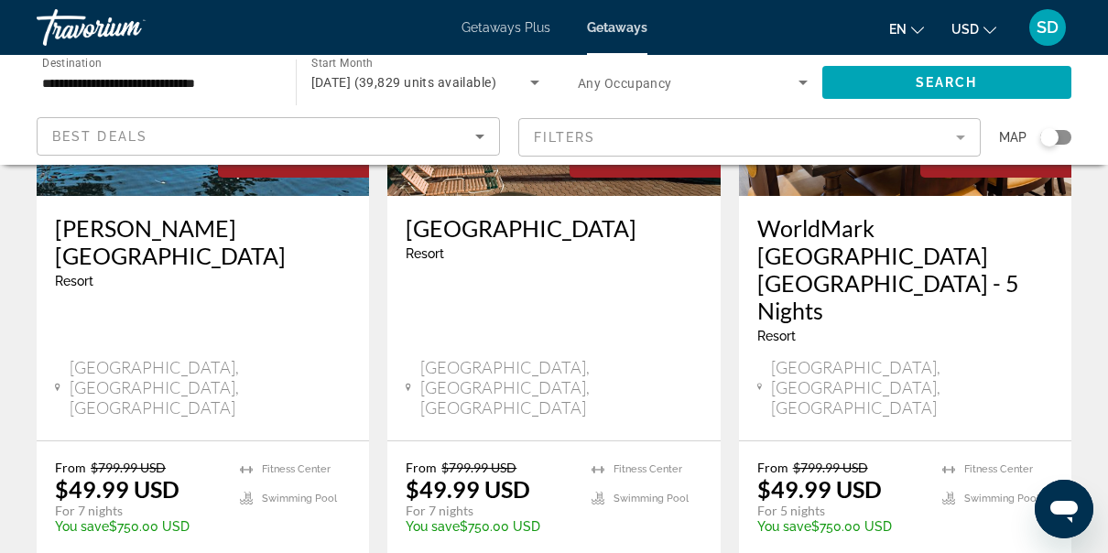
scroll to position [2382, 0]
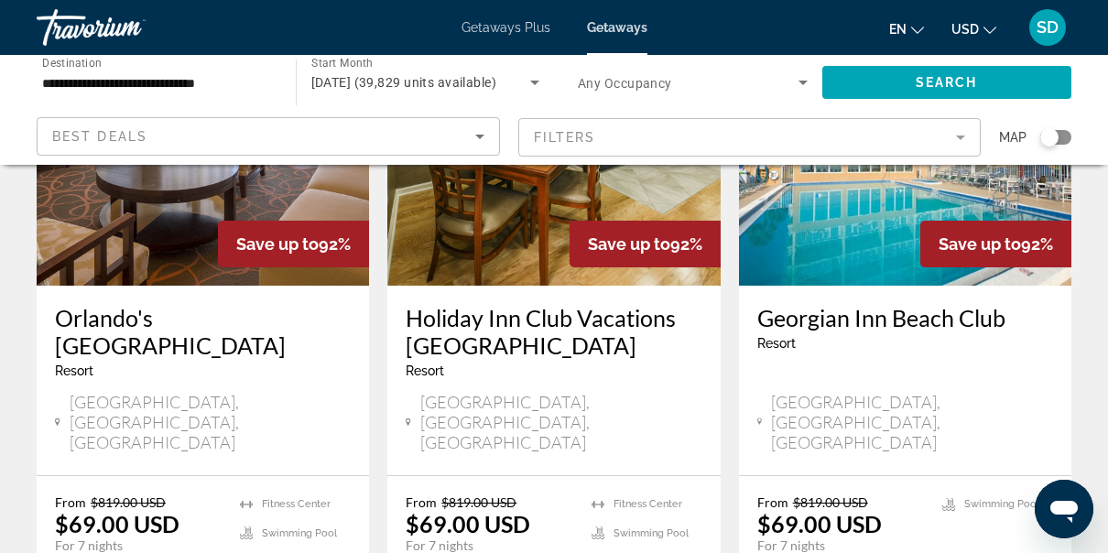
scroll to position [2345, 0]
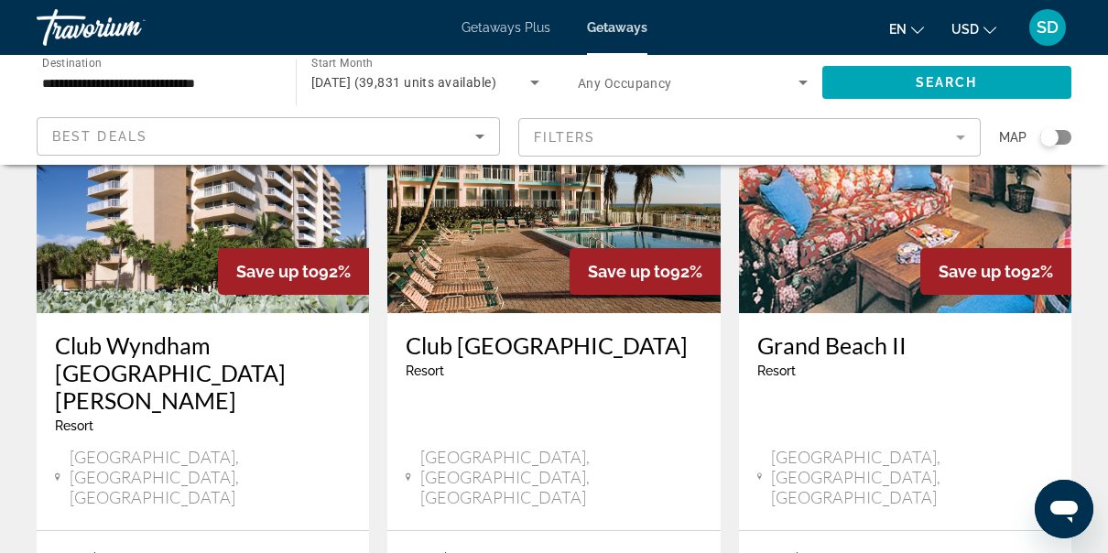
scroll to position [2345, 0]
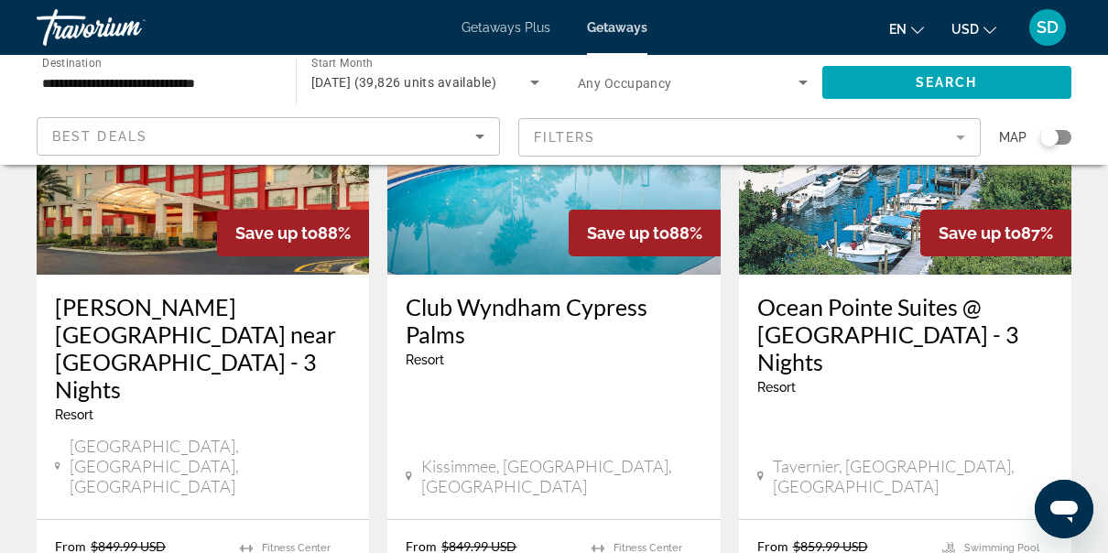
scroll to position [2418, 0]
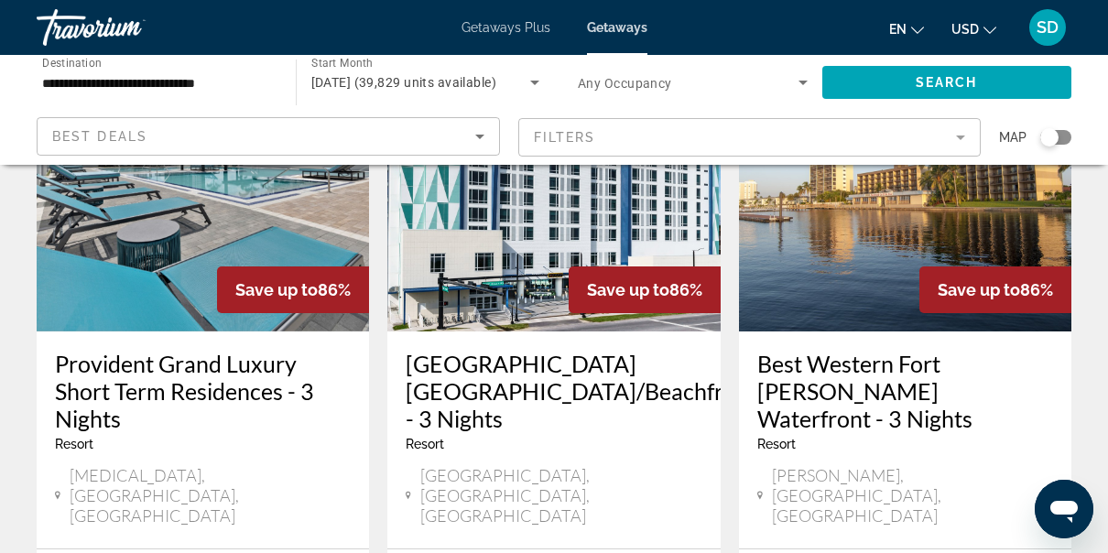
scroll to position [918, 0]
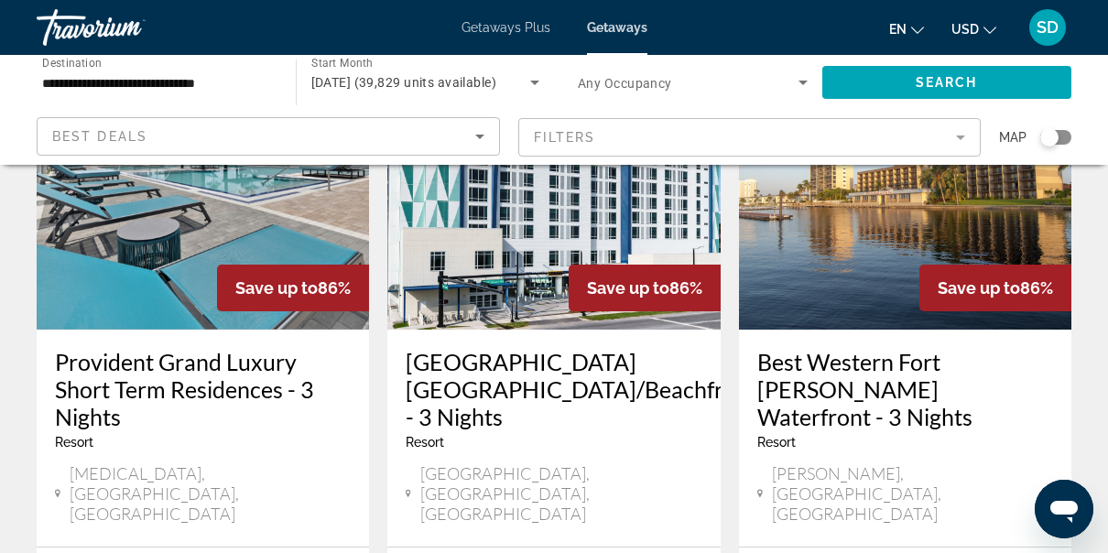
click at [531, 84] on icon "Search widget" at bounding box center [535, 82] width 22 height 22
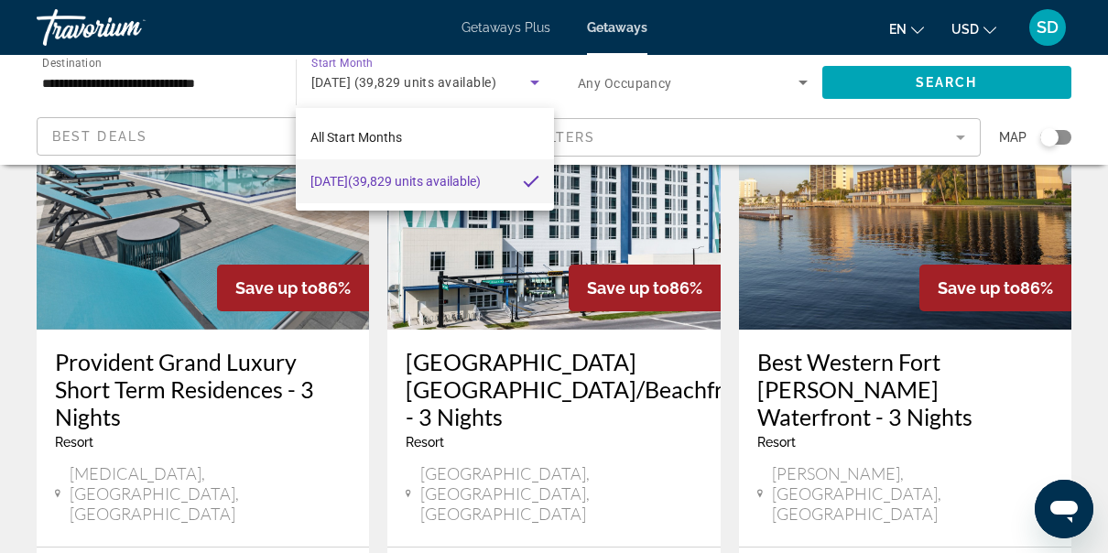
click at [478, 86] on div at bounding box center [554, 276] width 1108 height 553
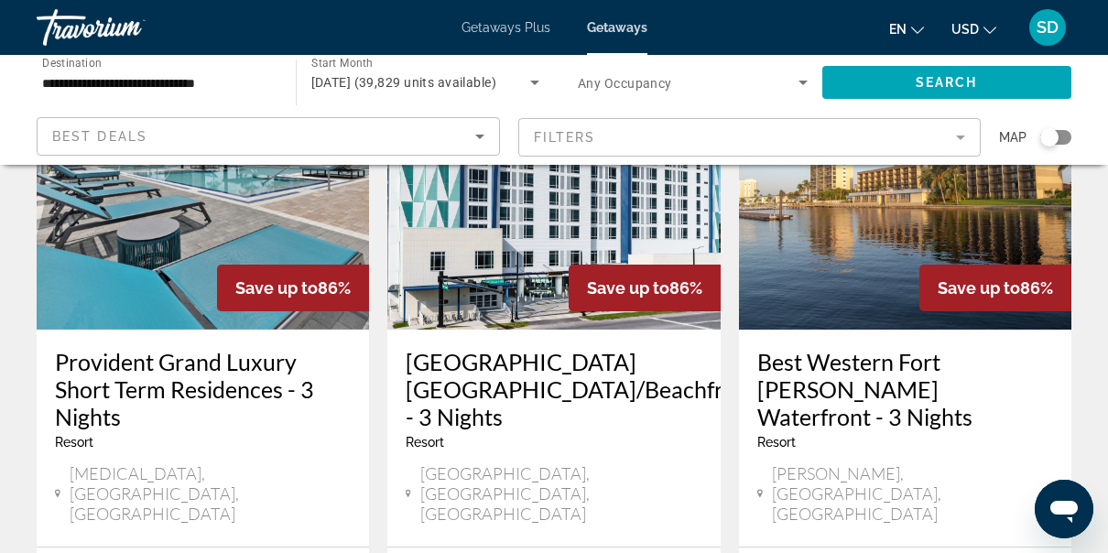
click at [526, 90] on icon "Search widget" at bounding box center [535, 82] width 22 height 22
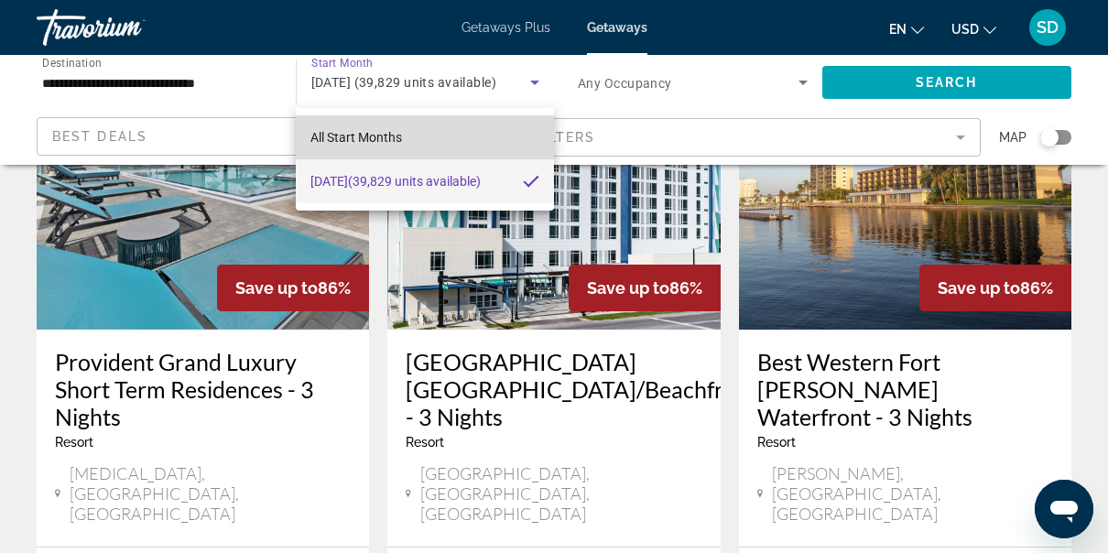
click at [387, 140] on span "All Start Months" at bounding box center [357, 137] width 92 height 15
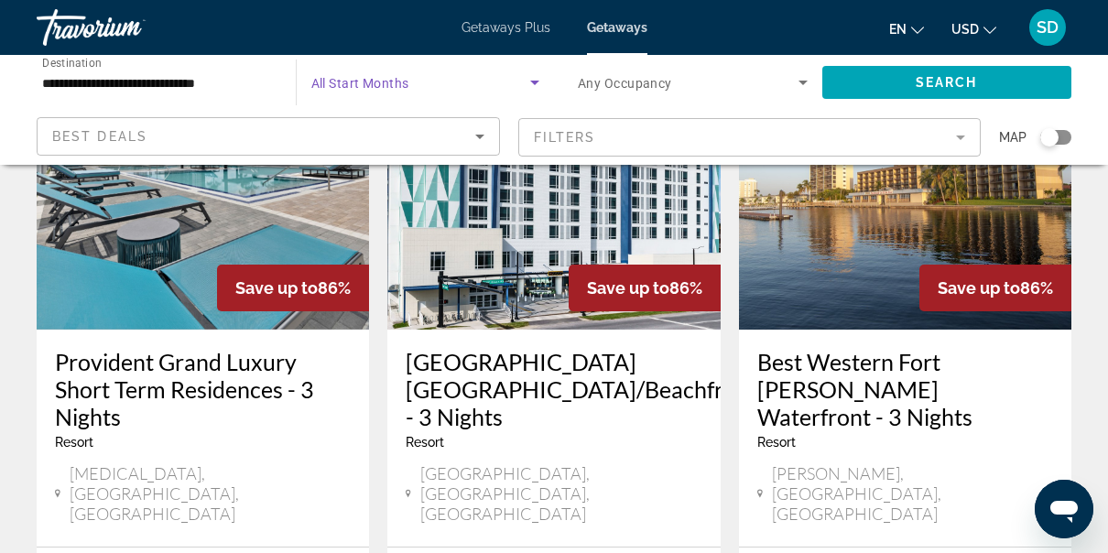
click at [524, 89] on icon "Search widget" at bounding box center [535, 82] width 22 height 22
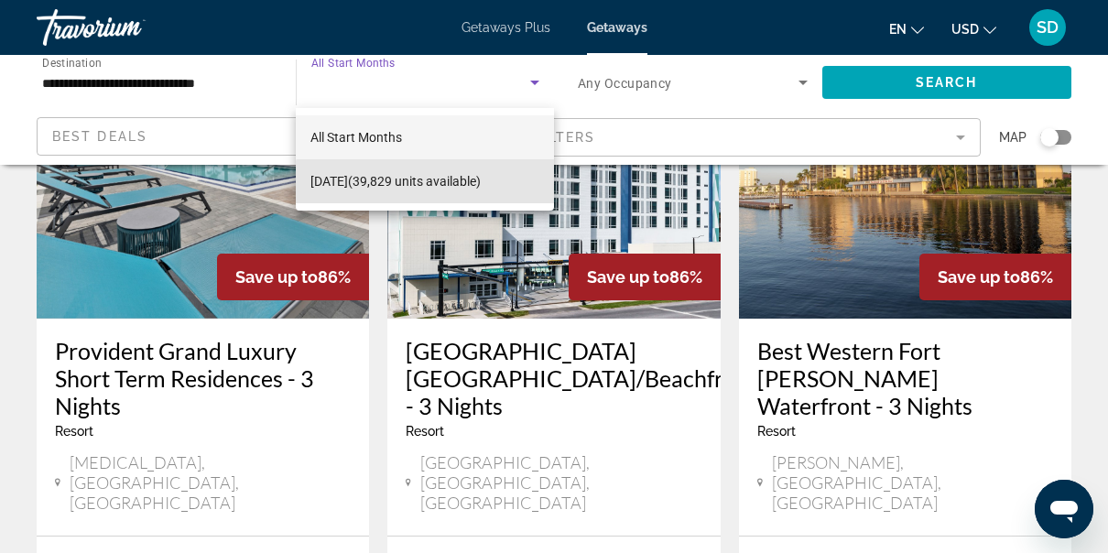
scroll to position [917, 0]
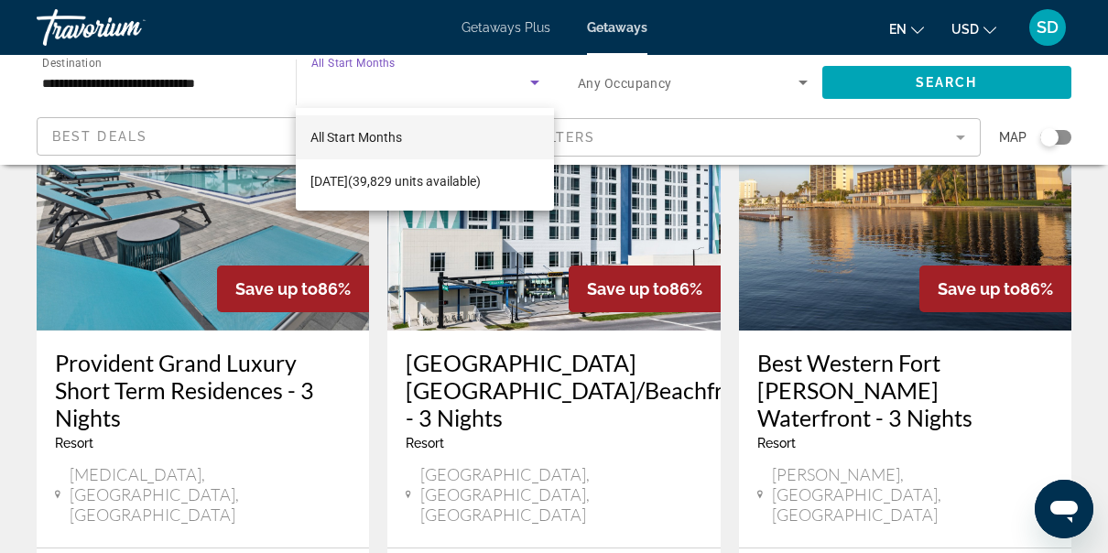
click at [537, 89] on div at bounding box center [554, 276] width 1108 height 553
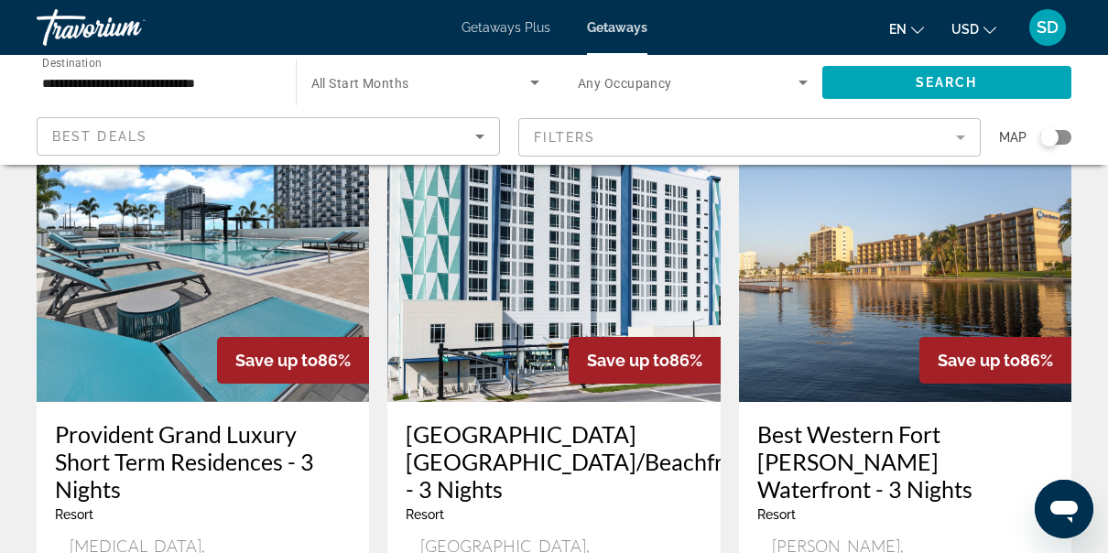
scroll to position [881, 0]
